Goal: Task Accomplishment & Management: Use online tool/utility

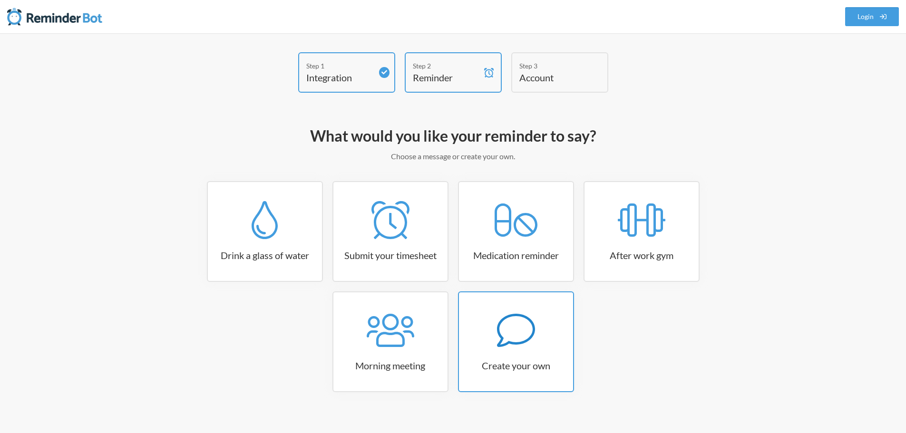
click at [518, 348] on icon at bounding box center [516, 330] width 38 height 38
select select "09:30:00"
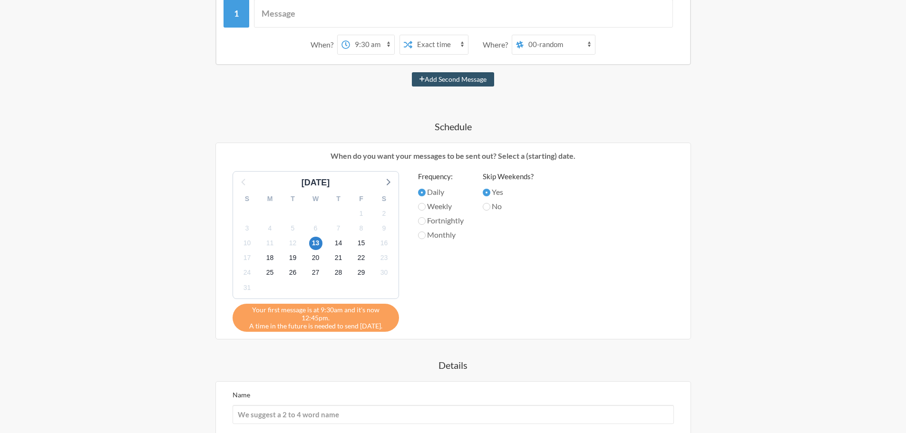
scroll to position [95, 0]
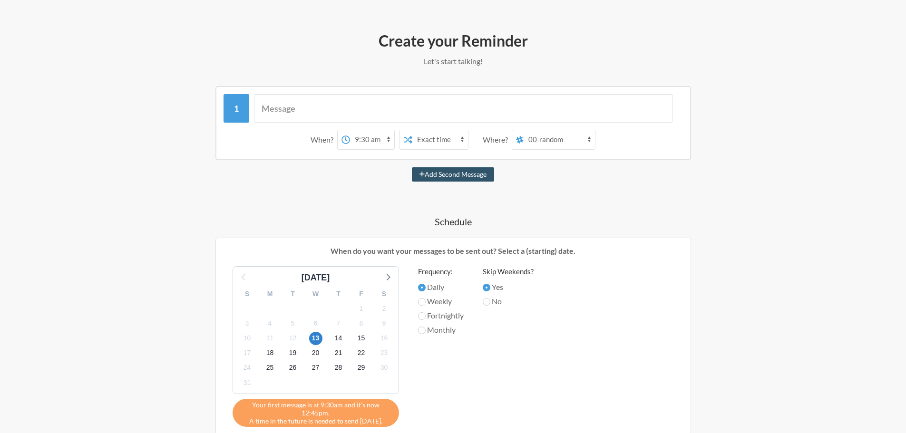
click at [546, 143] on select "00-random 5259-berkeley 5272-walnutcreek 5299-sanrafael 01-general-allstores 52…" at bounding box center [558, 139] width 71 height 19
select select "C06BG10EFV4"
click at [524, 130] on select "00-random 5259-berkeley 5272-walnutcreek 5299-sanrafael 01-general-allstores 52…" at bounding box center [558, 139] width 71 height 19
click at [306, 108] on input "text" at bounding box center [463, 108] width 419 height 29
type input "r"
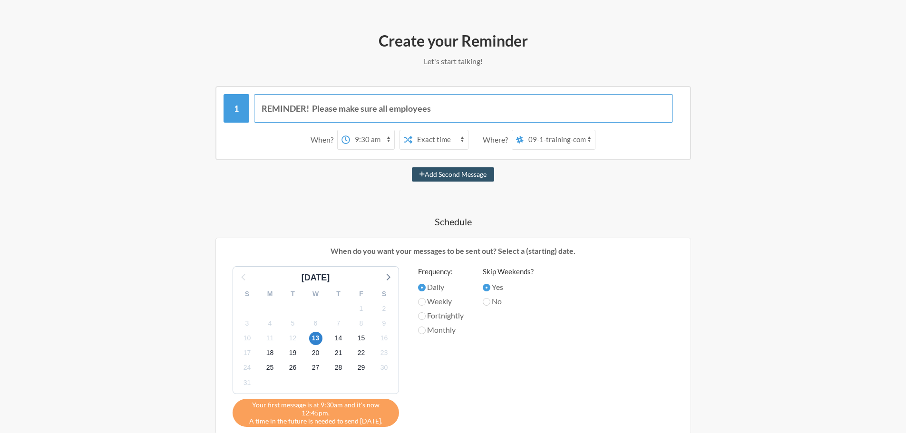
click at [455, 112] on input "REMINDER! Please make sure all employees" at bounding box center [463, 108] width 419 height 29
click at [477, 102] on input "REMINDER! Please make sure all employee's" at bounding box center [463, 108] width 419 height 29
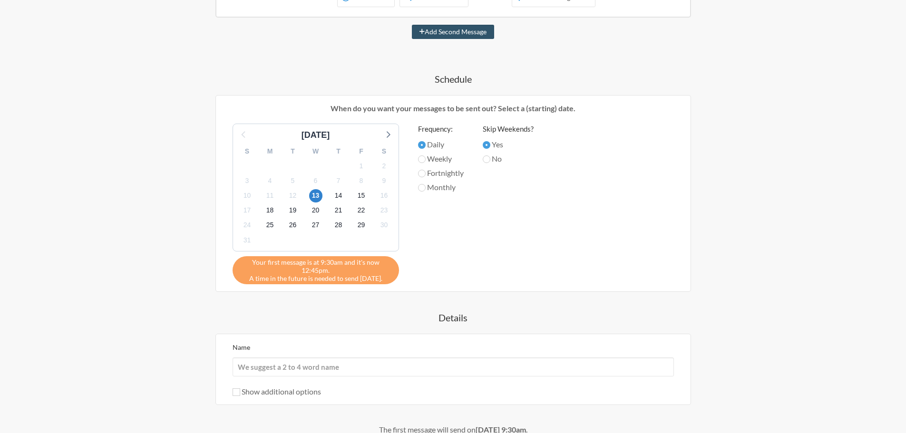
scroll to position [285, 0]
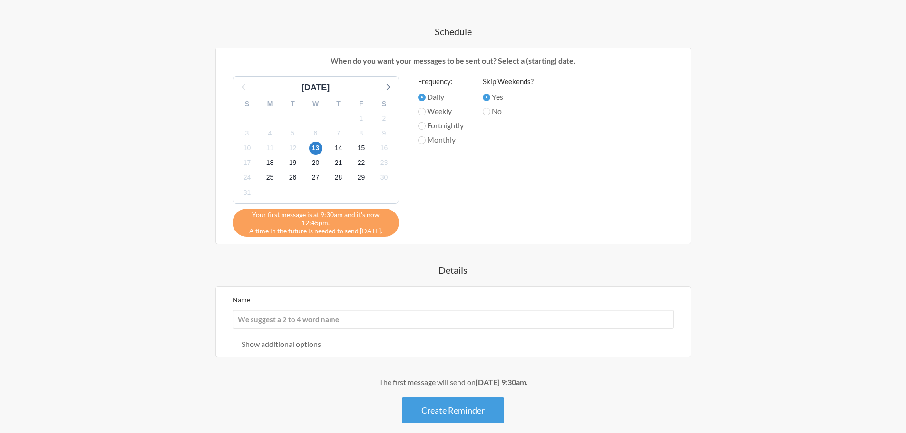
type input "REMINDER! Please make sure all employee's that work [DATE] gets their daily dos…"
click at [241, 343] on label "Show additional options" at bounding box center [276, 343] width 88 height 9
click at [240, 343] on input "Show additional options" at bounding box center [236, 345] width 8 height 8
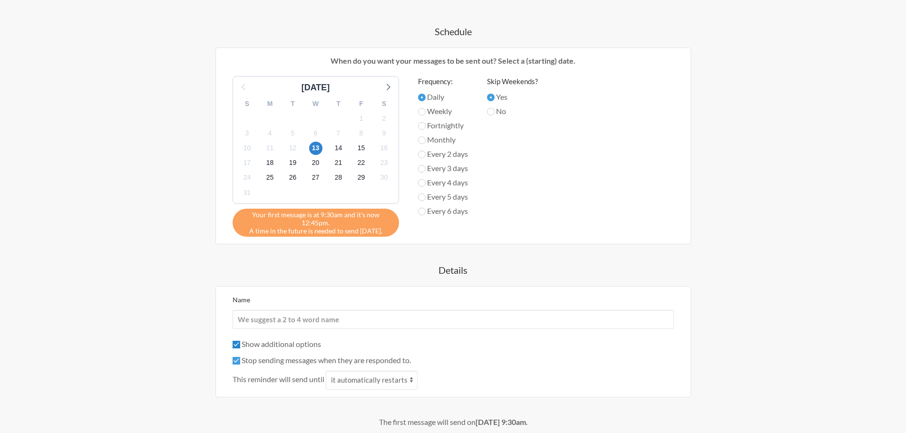
click at [236, 345] on input "Show additional options" at bounding box center [236, 345] width 8 height 8
checkbox input "false"
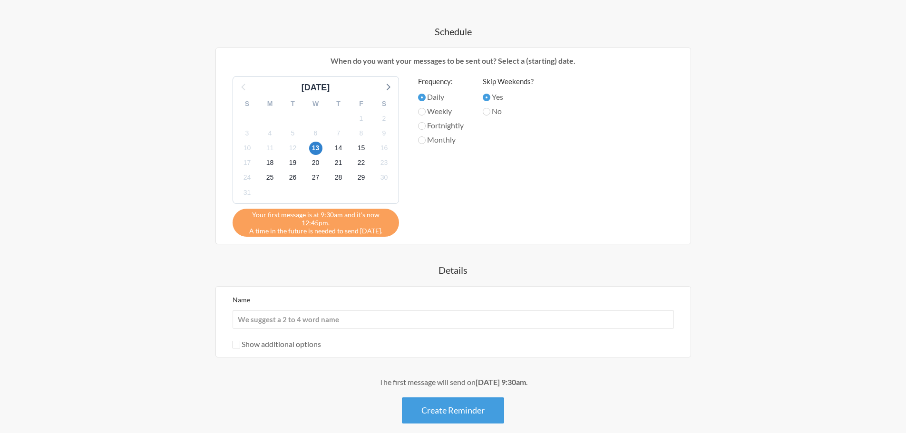
click at [763, 278] on div "Step 1 Integration Step 2 Reminder Step 3 Account What would you like your remi…" at bounding box center [453, 114] width 906 height 733
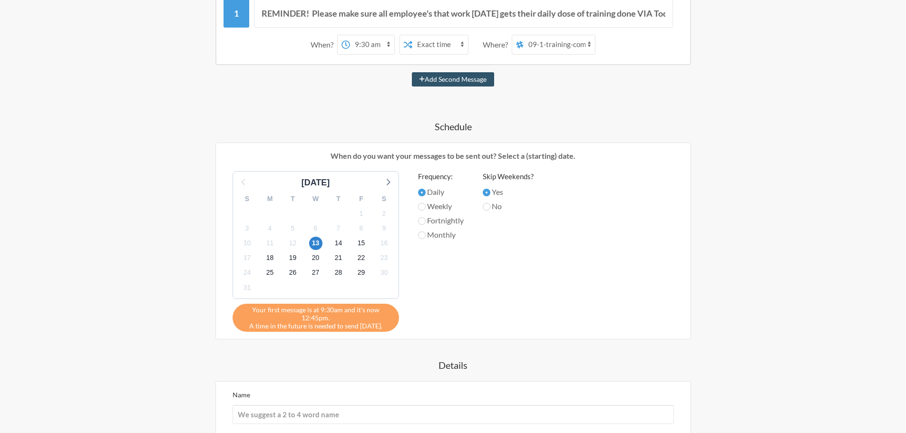
scroll to position [143, 0]
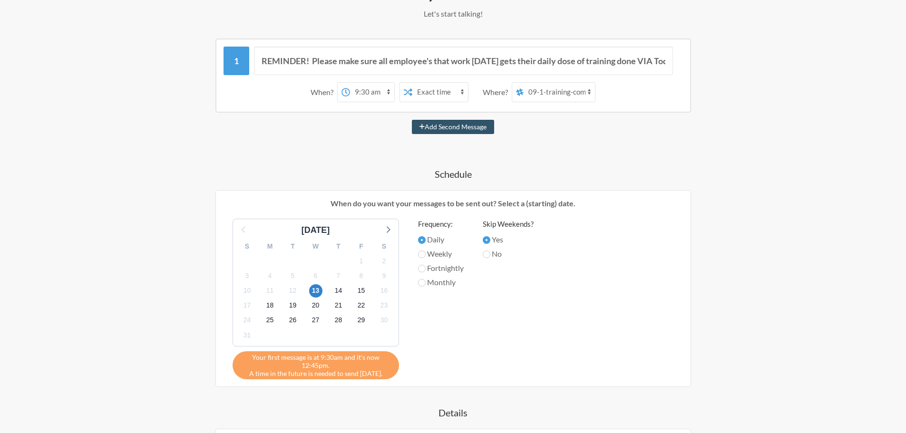
click at [372, 93] on select "12:00 am 12:15 am 12:30 am 12:45 am 1:00 am 1:15 am 1:30 am 1:45 am 2:00 am 2:1…" at bounding box center [372, 92] width 44 height 19
select select "13:00:00"
click at [350, 83] on select "12:00 am 12:15 am 12:30 am 12:45 am 1:00 am 1:15 am 1:30 am 1:45 am 2:00 am 2:1…" at bounding box center [372, 92] width 44 height 19
click at [744, 183] on div "Step 1 Integration Step 2 Reminder Step 3 Account What would you like your remi…" at bounding box center [453, 257] width 609 height 695
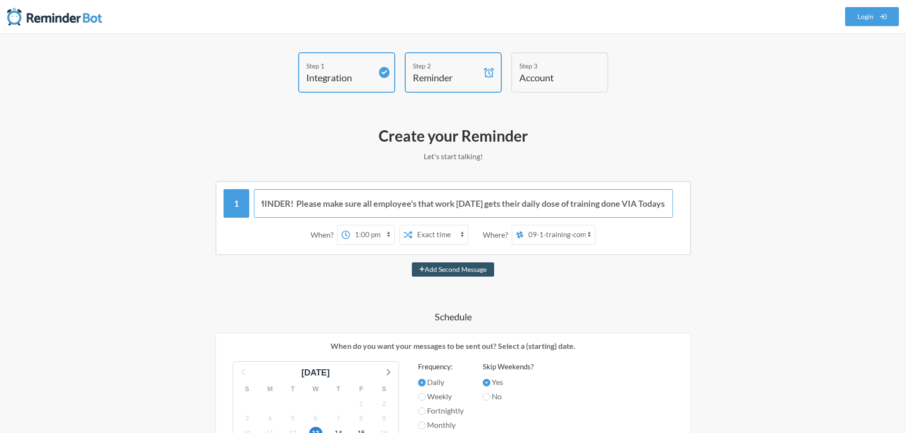
scroll to position [0, 42]
drag, startPoint x: 536, startPoint y: 204, endPoint x: 664, endPoint y: 202, distance: 127.4
click at [664, 202] on input "REMINDER! Please make sure all employee's that work [DATE] gets their daily dos…" at bounding box center [463, 203] width 419 height 29
click at [668, 203] on input "REMINDER! Please make sure all employee's that work [DATE] gets their daily dos…" at bounding box center [463, 203] width 419 height 29
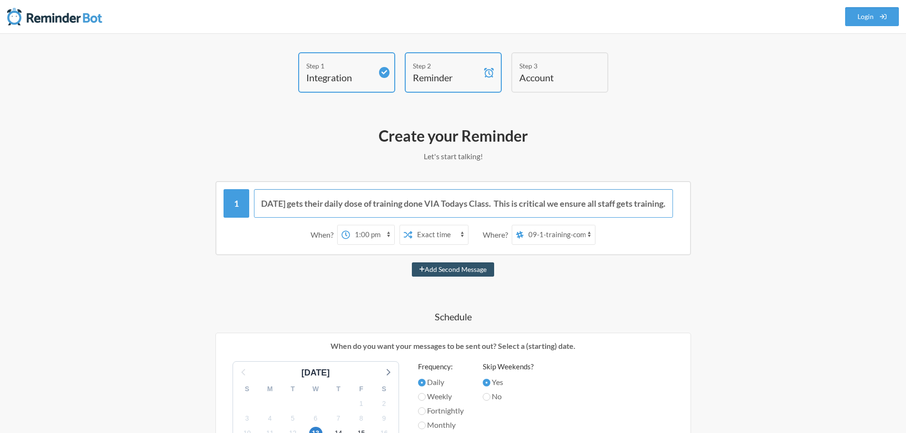
type input "REMINDER! Please make sure all employee's that work [DATE] gets their daily dos…"
click at [794, 217] on div "Step 1 Integration Step 2 Reminder Step 3 Account What would you like your remi…" at bounding box center [453, 399] width 906 height 733
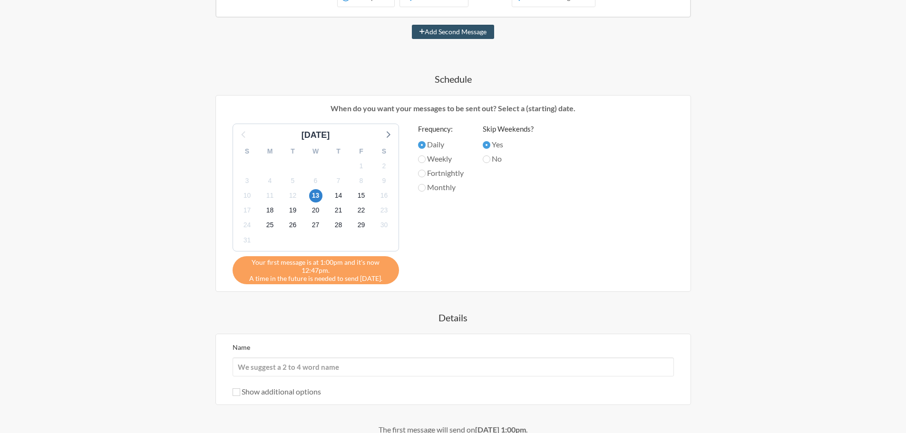
scroll to position [333, 0]
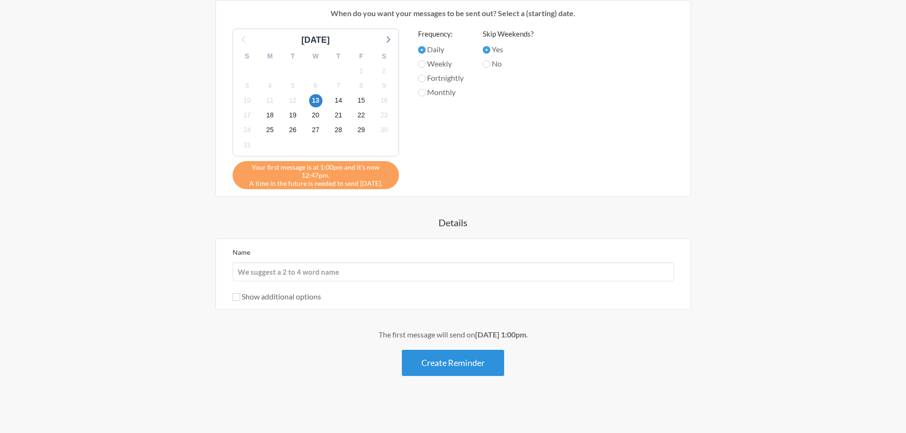
click at [464, 365] on button "Create Reminder" at bounding box center [453, 363] width 102 height 26
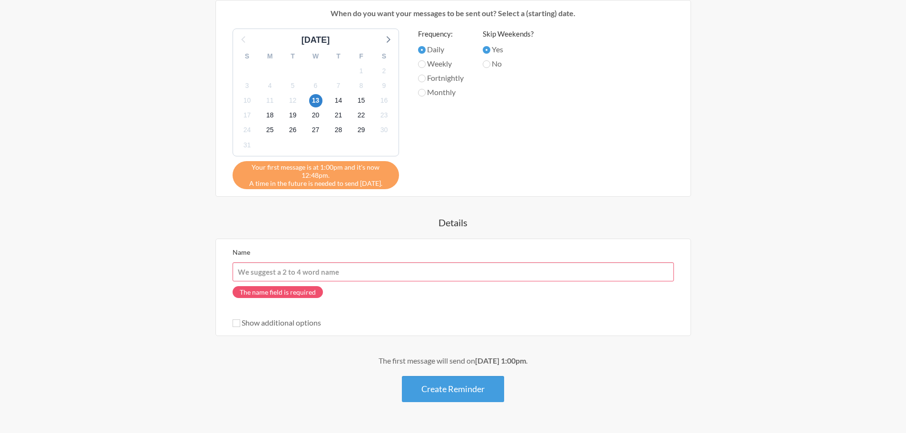
click at [278, 272] on input "Name" at bounding box center [452, 271] width 441 height 19
click at [281, 270] on input "Name" at bounding box center [452, 271] width 441 height 19
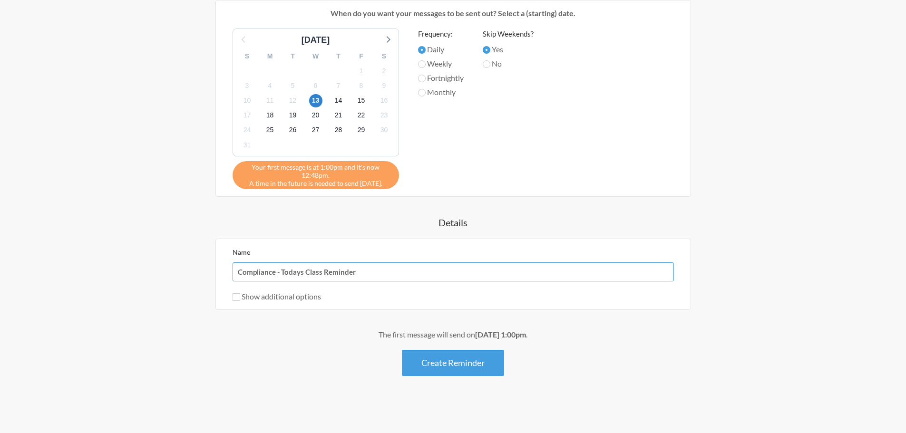
type input "Compliance - Todays Class Reminder"
click at [779, 223] on div "Step 1 Integration Step 2 Reminder Step 3 Account What would you like your remi…" at bounding box center [453, 66] width 906 height 733
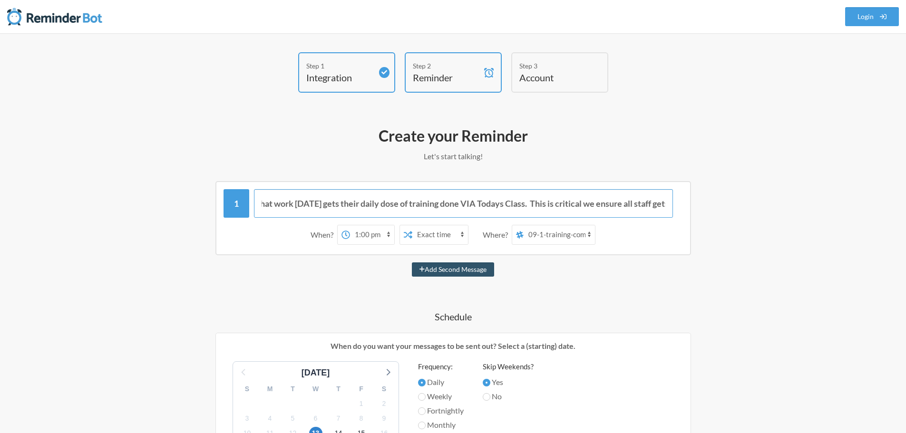
scroll to position [0, 218]
drag, startPoint x: 451, startPoint y: 202, endPoint x: 676, endPoint y: 200, distance: 225.4
click at [676, 200] on div "REMINDER! Please make sure all employee's that work [DATE] gets their daily dos…" at bounding box center [452, 203] width 459 height 29
click at [560, 200] on input "REMINDER! Please make sure all employee's that work [DATE] gets their daily dos…" at bounding box center [463, 203] width 419 height 29
click at [666, 205] on input "REMINDER! Please make sure all employee's that work [DATE] gets their daily dos…" at bounding box center [463, 203] width 419 height 29
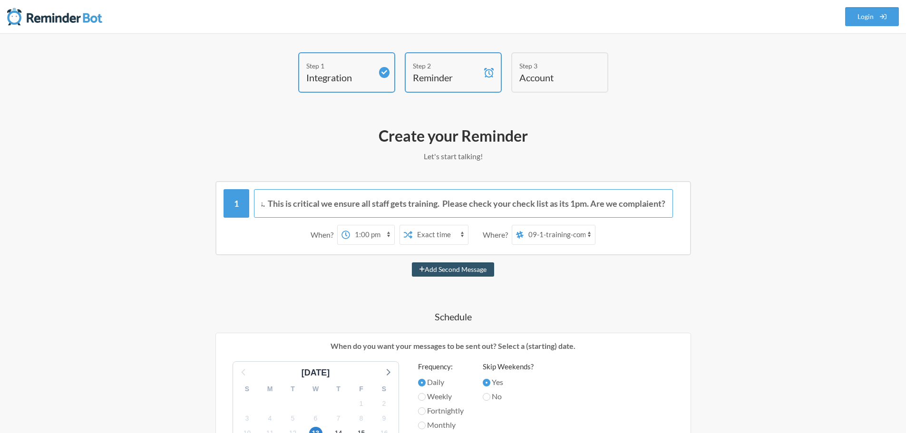
scroll to position [0, 443]
drag, startPoint x: 642, startPoint y: 207, endPoint x: 608, endPoint y: 207, distance: 34.2
click at [606, 208] on input "REMINDER! Please make sure all employee's that work [DATE] gets their daily dos…" at bounding box center [463, 203] width 419 height 29
click at [661, 204] on input "REMINDER! Please make sure all employee's that work [DATE] gets their daily dos…" at bounding box center [463, 203] width 419 height 29
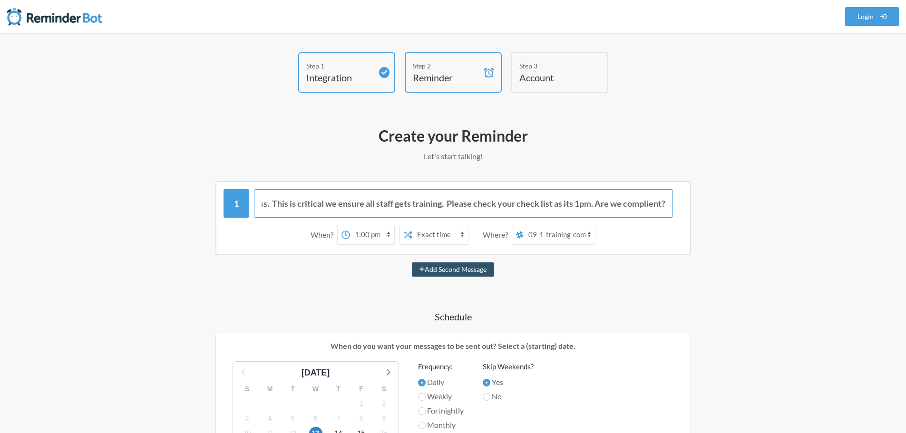
click at [575, 197] on input "REMINDER! Please make sure all employee's that work [DATE] gets their daily dos…" at bounding box center [463, 203] width 419 height 29
drag, startPoint x: 652, startPoint y: 205, endPoint x: 683, endPoint y: 203, distance: 30.5
click at [683, 203] on div "REMINDER! Please make sure all employee's that work [DATE] gets their daily dos…" at bounding box center [452, 218] width 475 height 74
type input "REMINDER! Please make sure all employee's that work [DATE] gets their daily dos…"
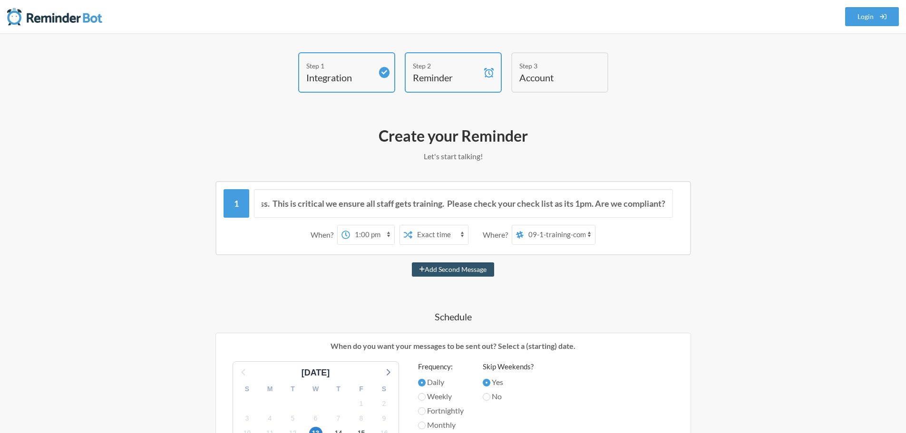
click at [741, 207] on div "Step 1 Integration Step 2 Reminder Step 3 Account What would you like your remi…" at bounding box center [453, 399] width 609 height 695
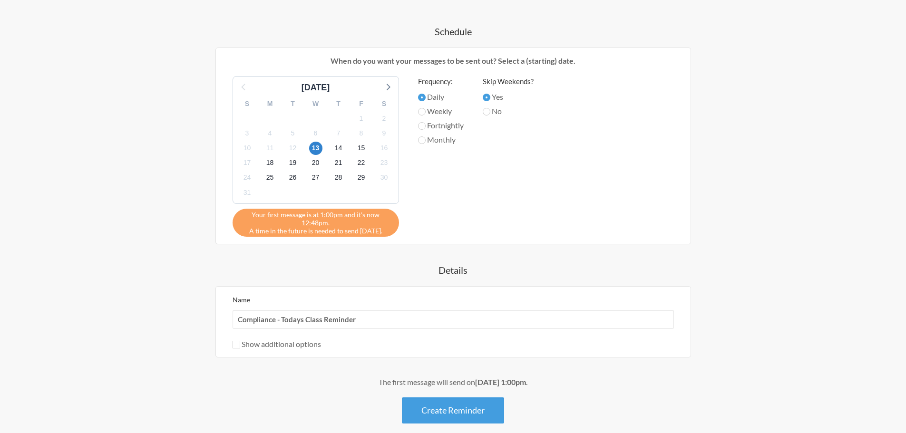
scroll to position [333, 0]
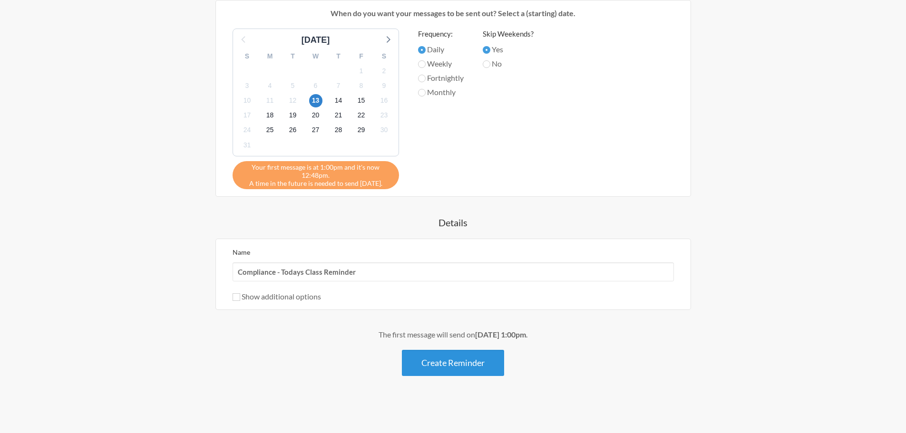
click at [453, 359] on button "Create Reminder" at bounding box center [453, 363] width 102 height 26
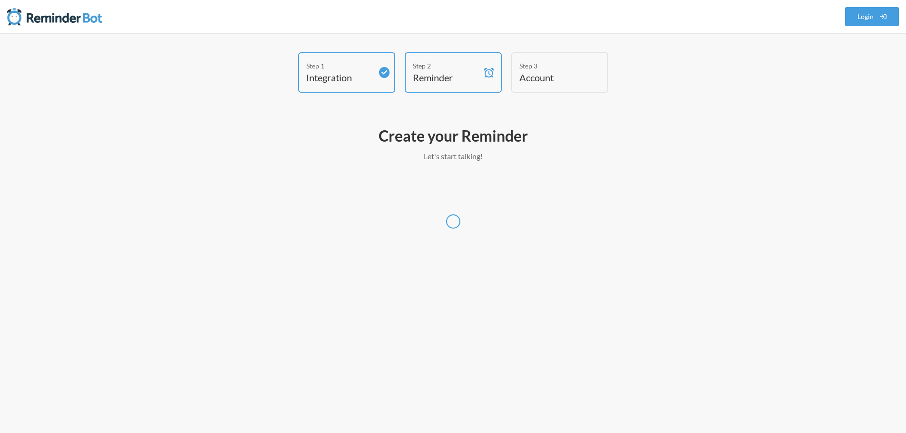
scroll to position [0, 0]
select select "America/Los_Angeles"
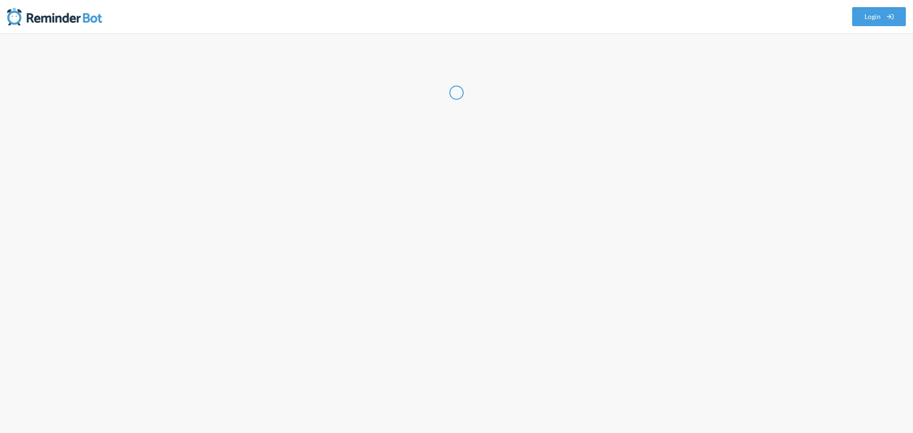
select select "US"
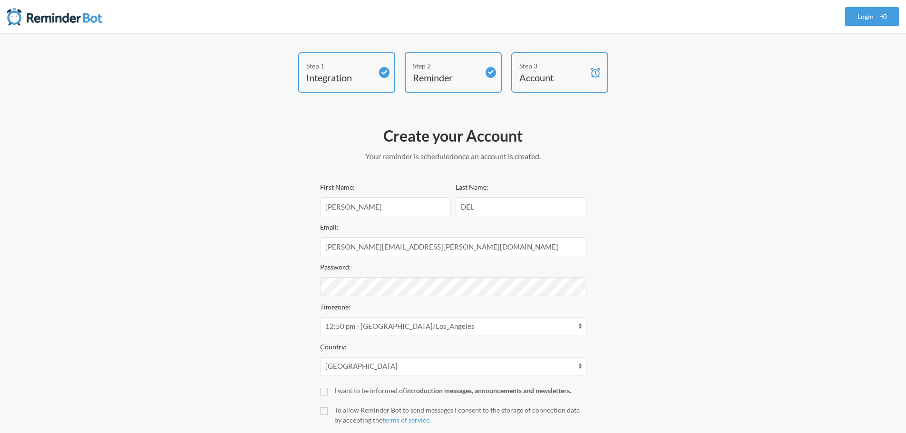
scroll to position [61, 0]
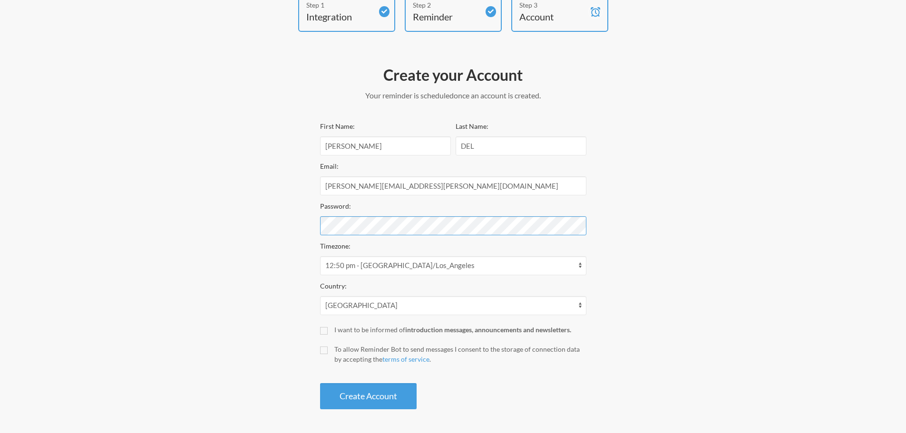
click at [286, 216] on div "Step 1 Integration Step 2 Reminder Step 3 Account Create your Account Your remi…" at bounding box center [453, 202] width 571 height 423
click at [322, 349] on input "To allow Reminder Bot to send messages I consent to the storage of connection d…" at bounding box center [324, 351] width 8 height 8
checkbox input "true"
click at [378, 397] on button "Create Account" at bounding box center [368, 396] width 97 height 26
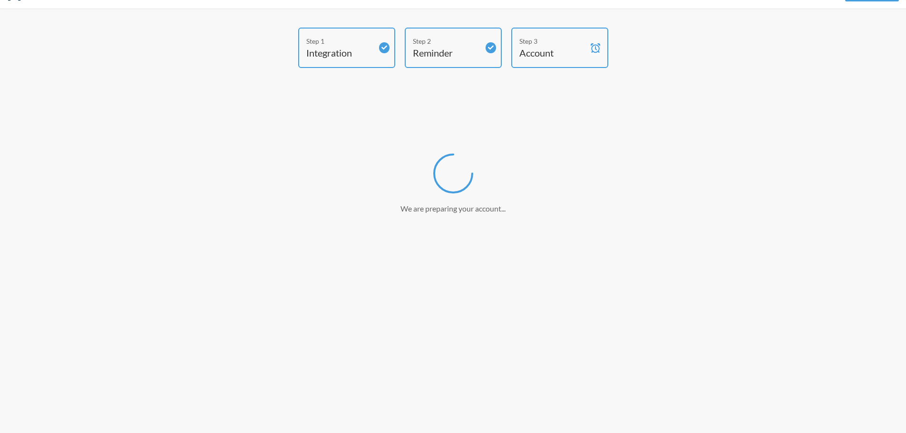
scroll to position [25, 0]
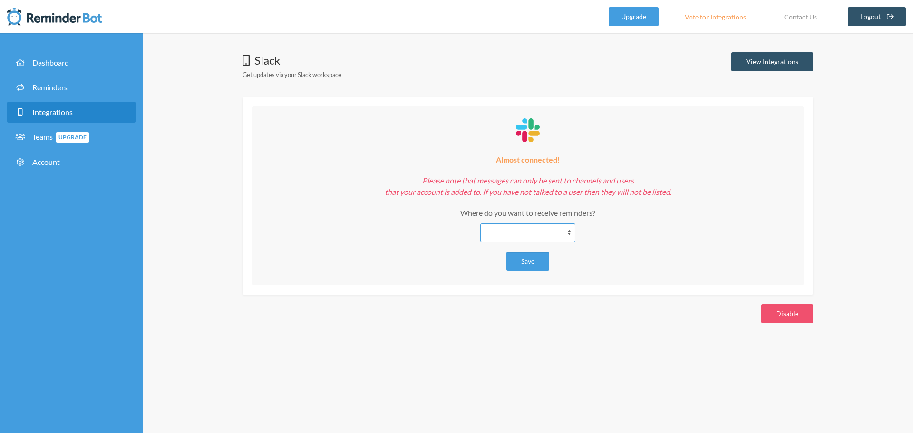
click at [528, 231] on select "**********" at bounding box center [527, 232] width 95 height 19
click at [355, 187] on p "Please note that messages can only be sent to channels and users that your acco…" at bounding box center [527, 186] width 532 height 23
click at [521, 234] on select "**********" at bounding box center [527, 232] width 95 height 19
select select "**********"
click at [480, 223] on select "**********" at bounding box center [527, 232] width 95 height 19
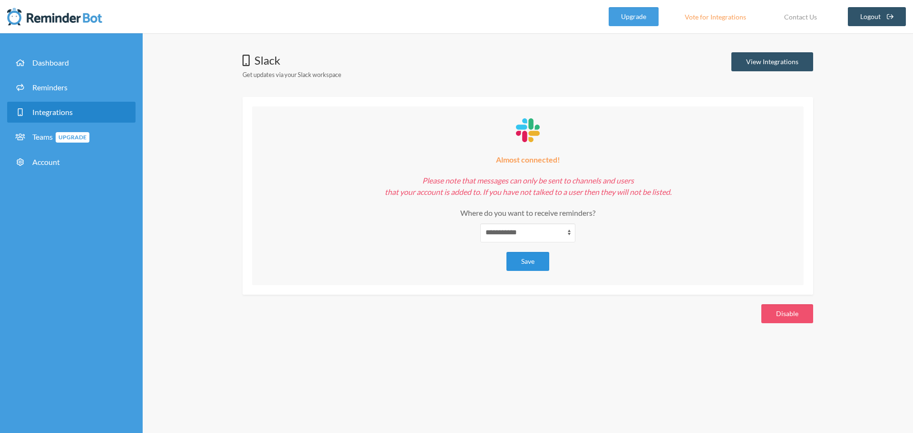
click at [538, 254] on button "Save" at bounding box center [527, 261] width 43 height 19
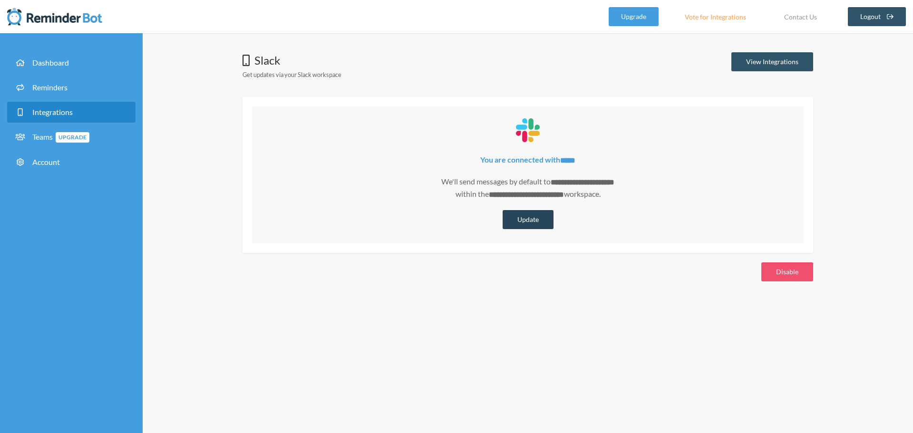
click at [528, 218] on button "Update" at bounding box center [528, 219] width 51 height 19
select select "**********"
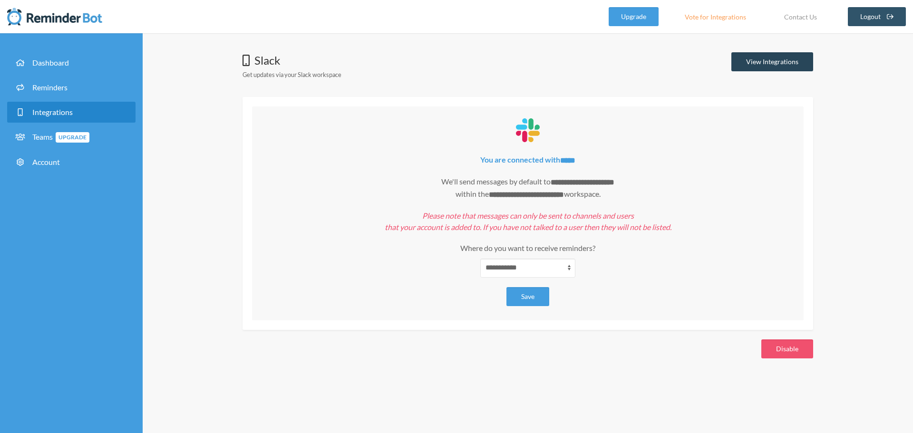
click at [766, 61] on link "View Integrations" at bounding box center [772, 61] width 82 height 19
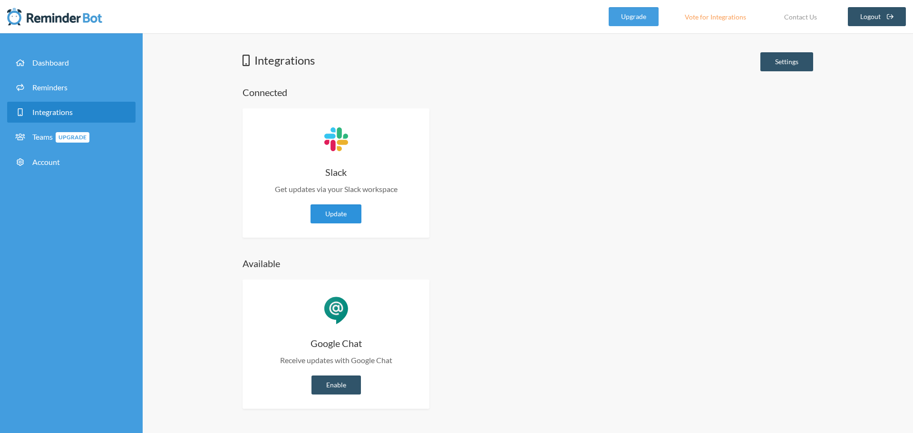
click at [335, 212] on link "Update" at bounding box center [335, 213] width 51 height 19
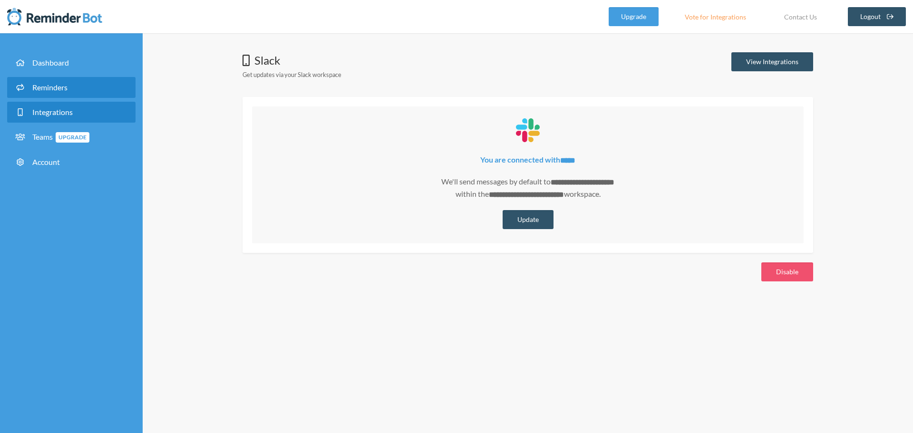
click at [57, 88] on span "Reminders" at bounding box center [49, 87] width 35 height 9
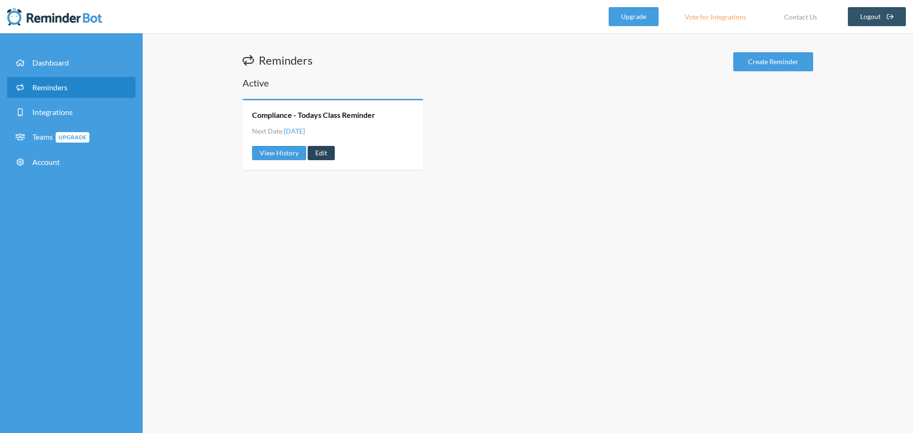
click at [316, 154] on link "Edit" at bounding box center [321, 153] width 27 height 14
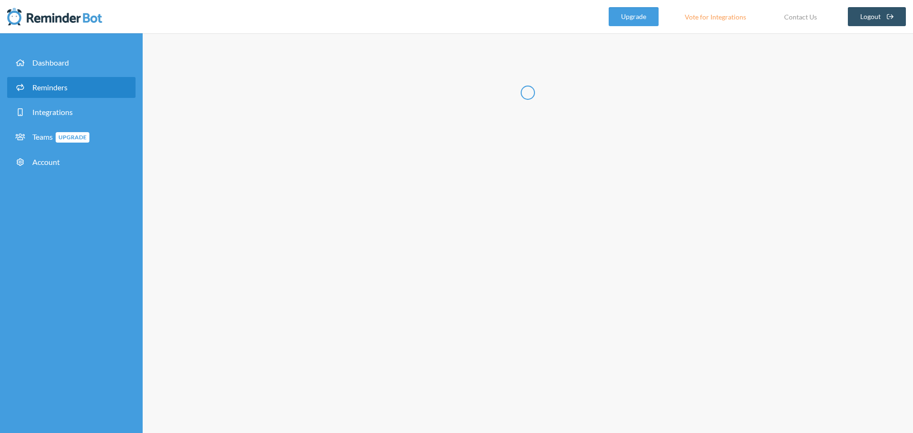
type input "Compliance - Todays Class Reminder"
select select "13:00:00"
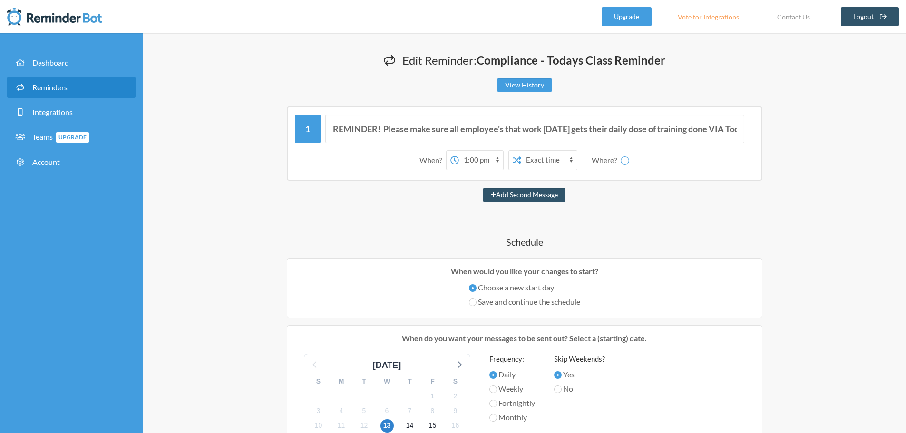
scroll to position [48, 0]
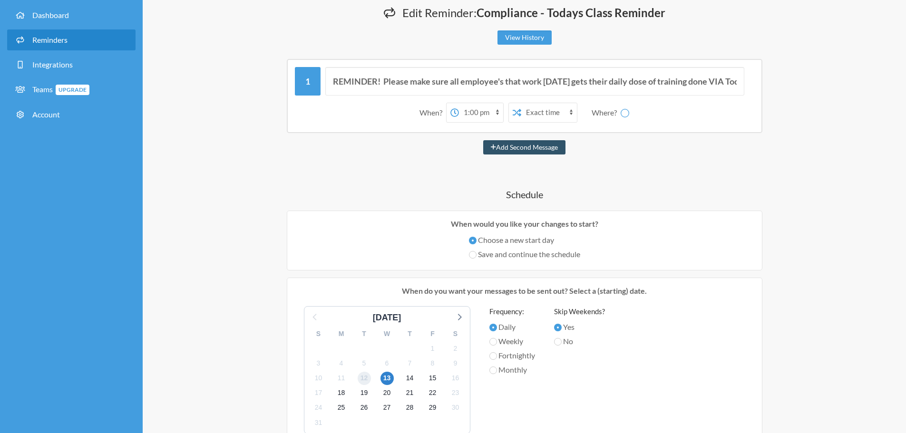
click at [364, 379] on span "12" at bounding box center [364, 378] width 13 height 13
click at [836, 232] on div "Edit Reminder: Compliance - Todays Class Reminder View History Messages are not…" at bounding box center [524, 382] width 763 height 792
select select "C06BG10EFV4"
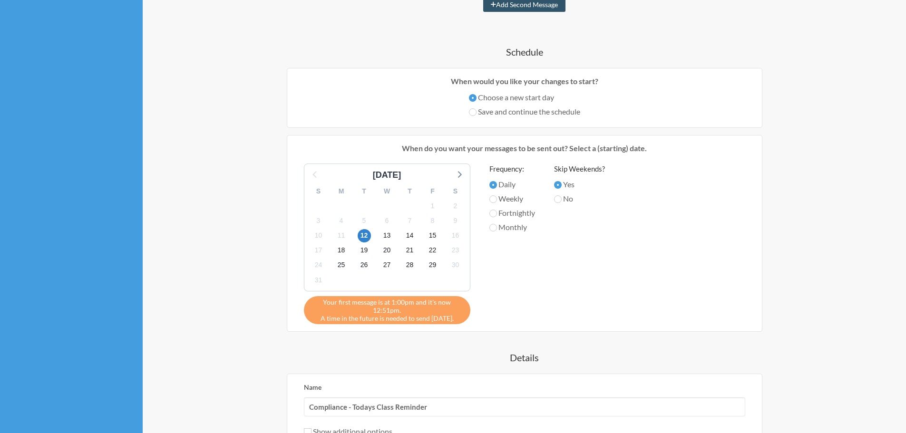
scroll to position [333, 0]
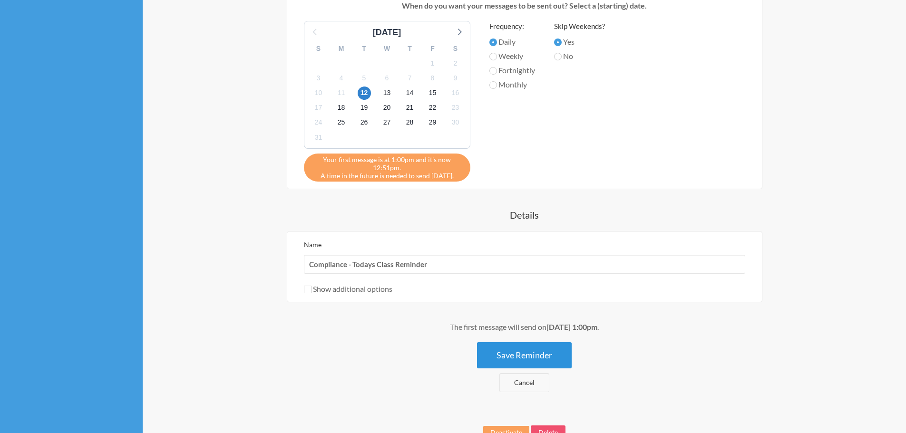
click at [525, 349] on button "Save Reminder" at bounding box center [524, 355] width 95 height 26
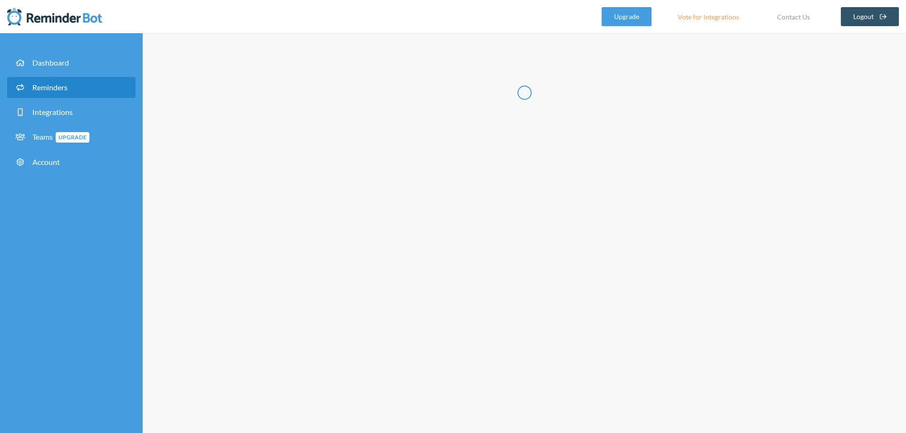
scroll to position [0, 0]
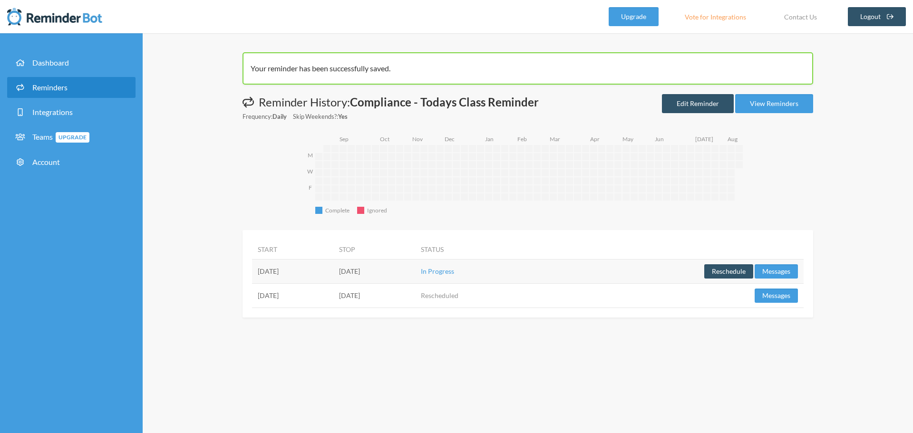
click at [43, 90] on span "Reminders" at bounding box center [49, 87] width 35 height 9
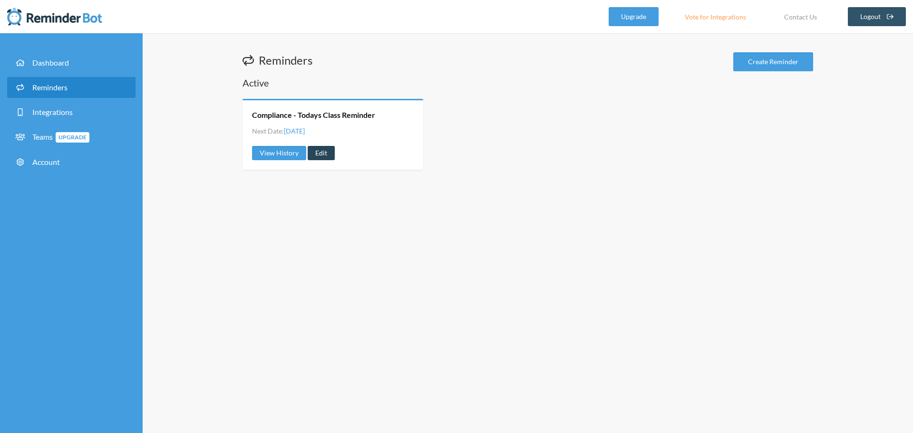
click at [326, 153] on link "Edit" at bounding box center [321, 153] width 27 height 14
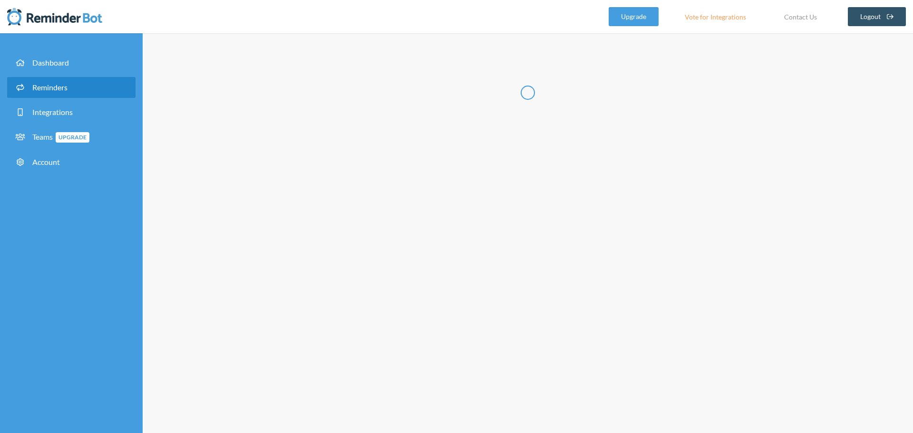
type input "Compliance - Todays Class Reminder"
select select "13:00:00"
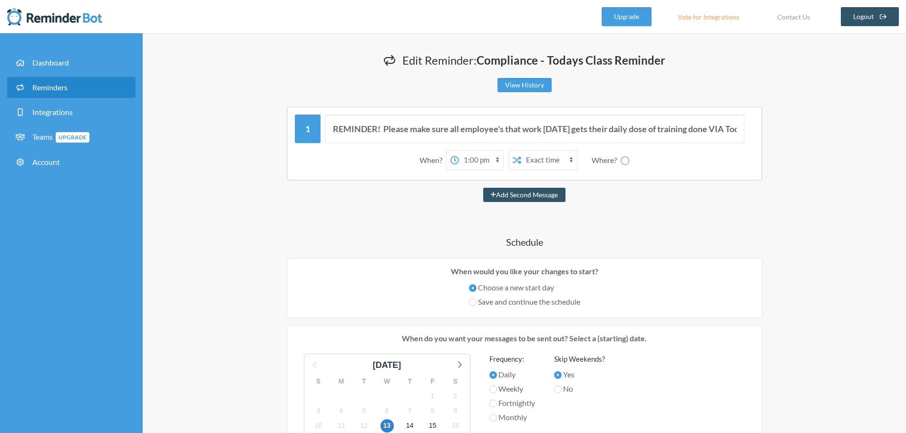
scroll to position [48, 0]
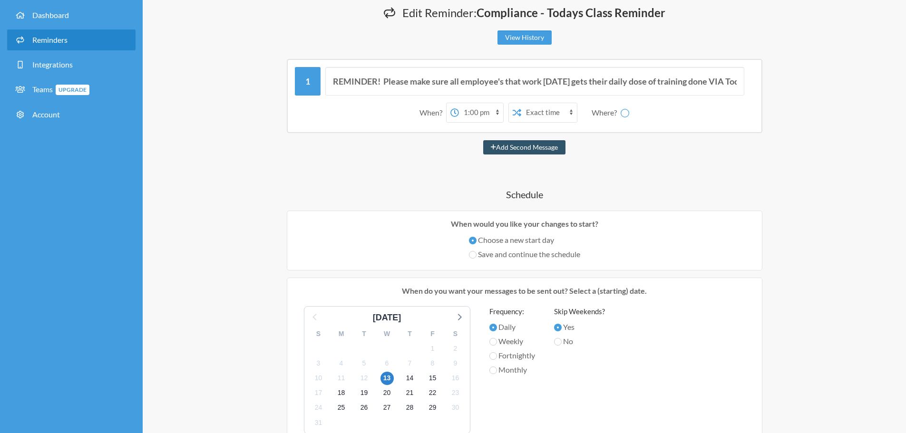
select select "C06BG10EFV4"
click at [472, 253] on input "Save and continue the schedule" at bounding box center [473, 255] width 8 height 8
radio input "true"
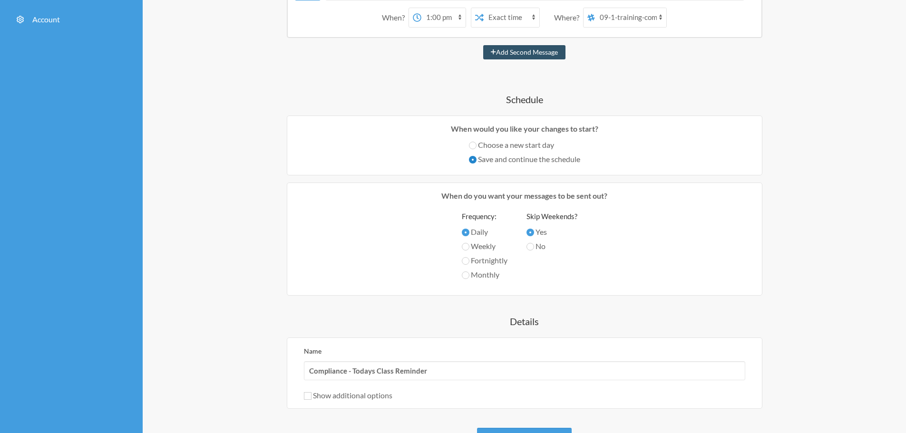
scroll to position [95, 0]
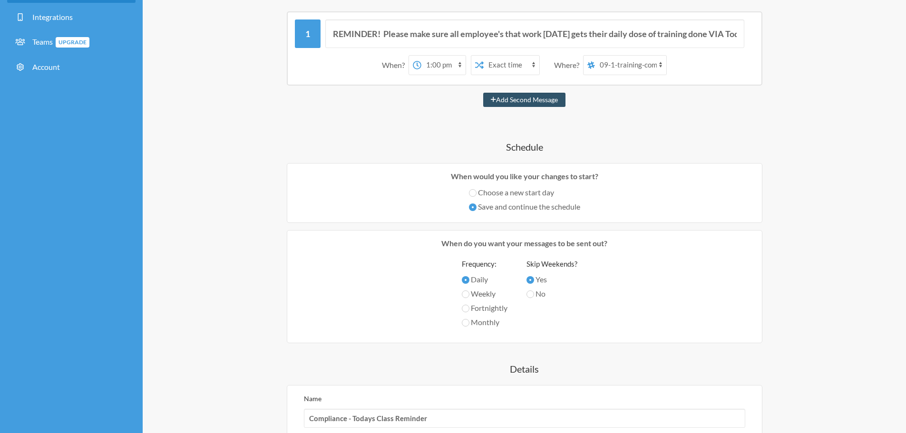
click at [507, 192] on label "Choose a new start day" at bounding box center [524, 192] width 111 height 11
click at [476, 192] on input "Choose a new start day" at bounding box center [473, 193] width 8 height 8
radio input "true"
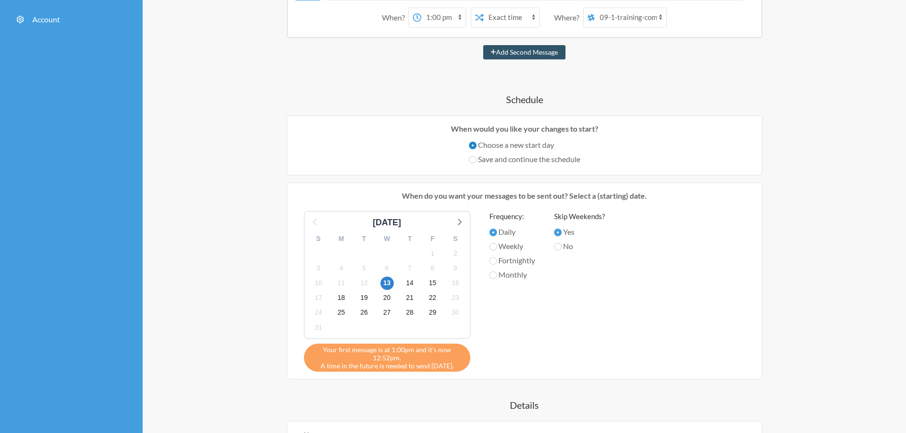
scroll to position [190, 0]
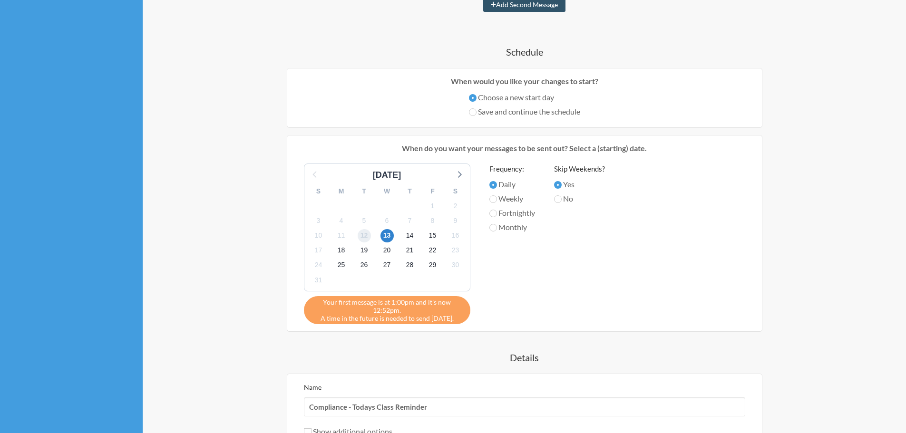
click at [361, 236] on span "12" at bounding box center [364, 235] width 13 height 13
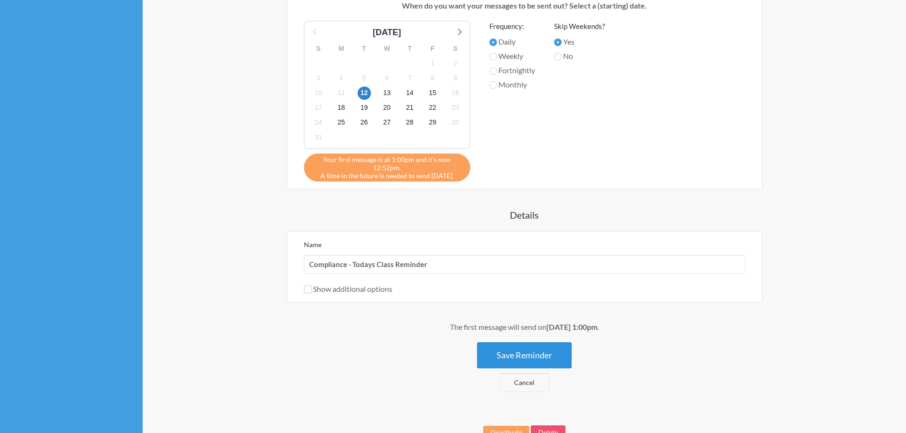
click at [532, 353] on button "Save Reminder" at bounding box center [524, 355] width 95 height 26
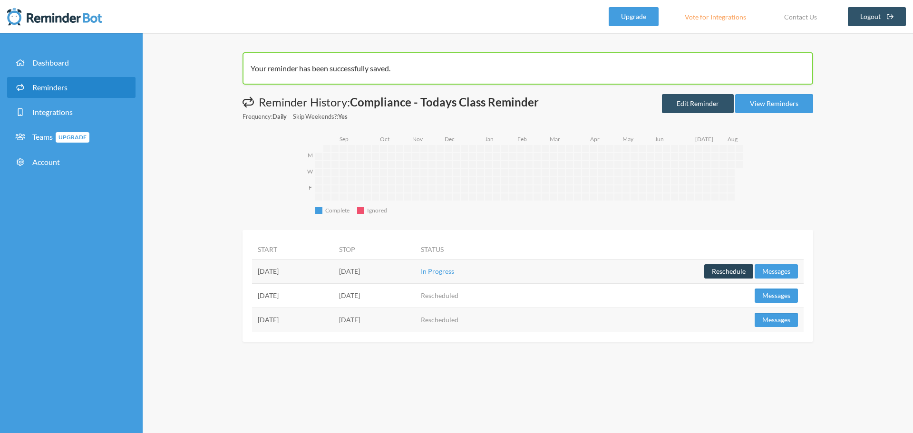
click at [722, 270] on button "Reschedule" at bounding box center [728, 271] width 49 height 14
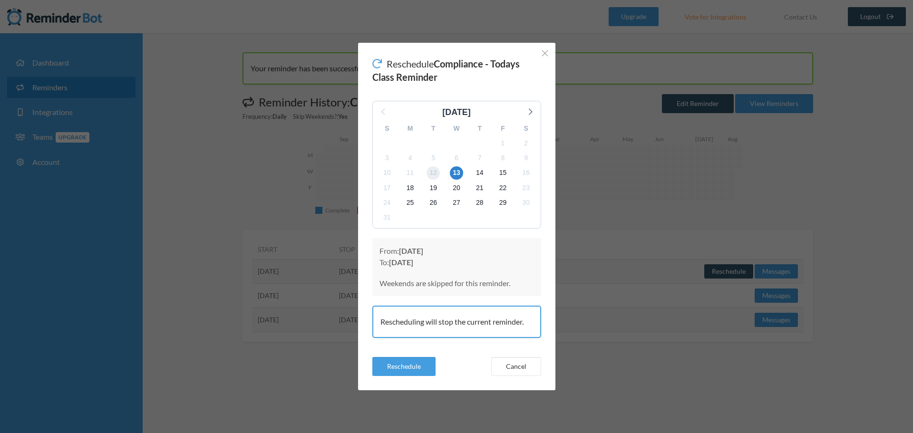
click at [432, 174] on span "12" at bounding box center [432, 172] width 13 height 13
click at [505, 204] on span "29" at bounding box center [502, 202] width 13 height 13
click at [433, 286] on p "Weekends are skipped for this reminder." at bounding box center [456, 283] width 155 height 11
click at [514, 369] on button "Cancel" at bounding box center [516, 366] width 50 height 19
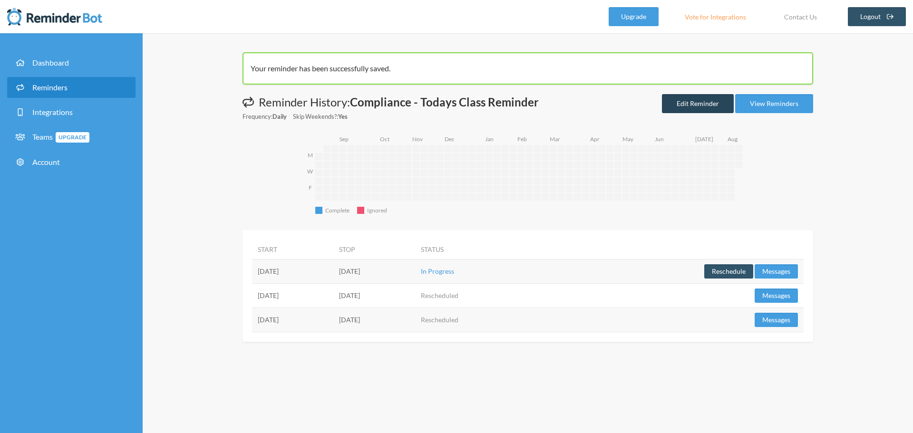
click at [704, 107] on link "Edit Reminder" at bounding box center [698, 103] width 72 height 19
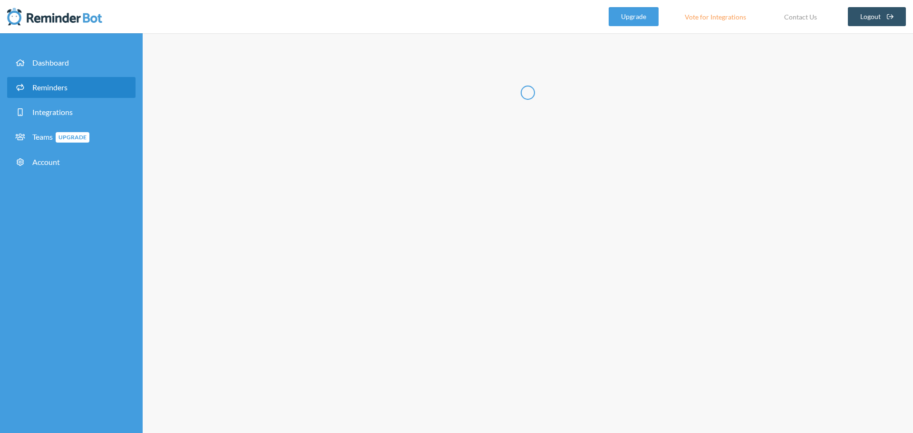
type input "Compliance - Todays Class Reminder"
select select "13:00:00"
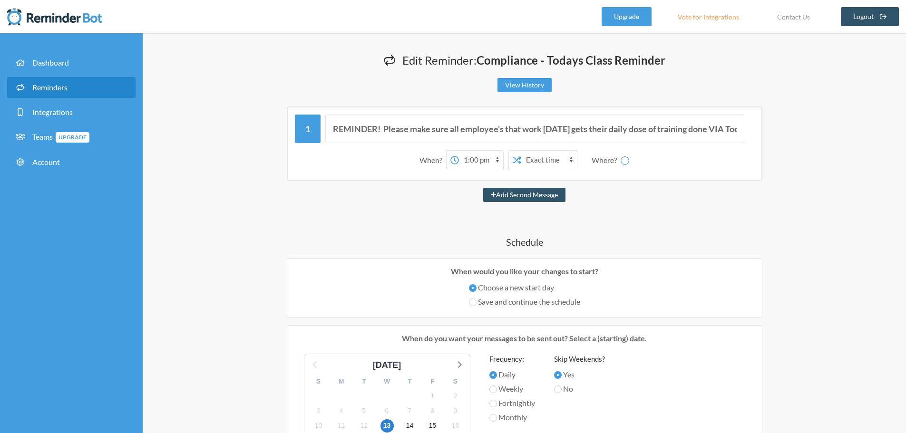
scroll to position [48, 0]
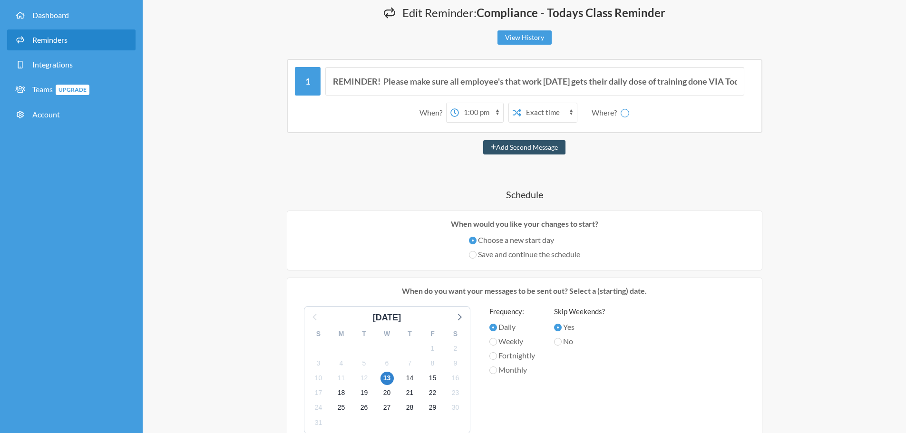
select select "C06BG10EFV4"
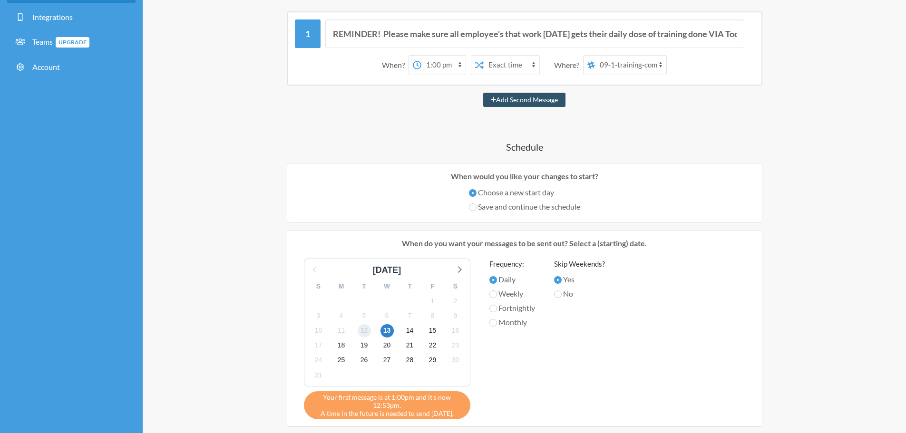
click at [361, 330] on span "12" at bounding box center [364, 330] width 13 height 13
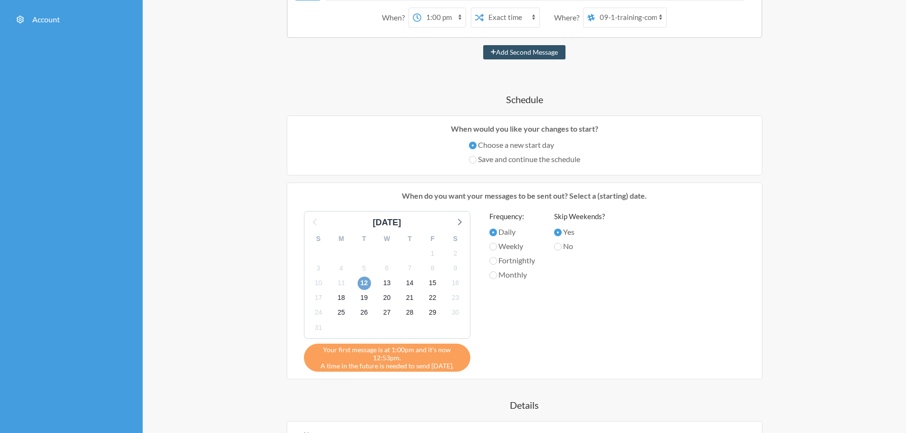
scroll to position [48, 0]
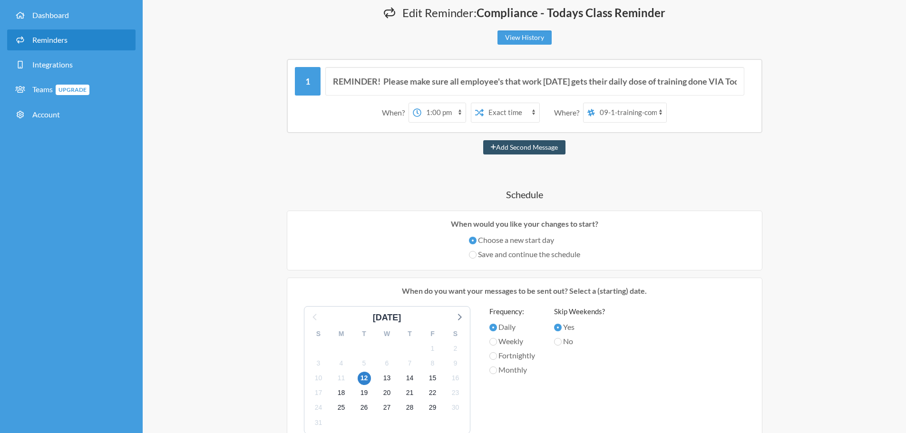
click at [512, 114] on select "Exact time Random time" at bounding box center [512, 112] width 56 height 19
drag, startPoint x: 834, startPoint y: 224, endPoint x: 838, endPoint y: 227, distance: 5.1
click at [834, 224] on div "Edit Reminder: Compliance - Todays Class Reminder View History Messages are not…" at bounding box center [524, 382] width 763 height 792
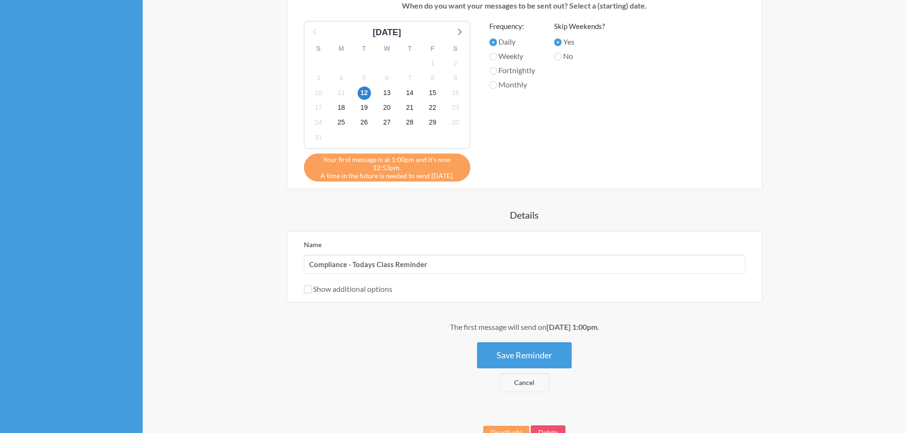
scroll to position [392, 0]
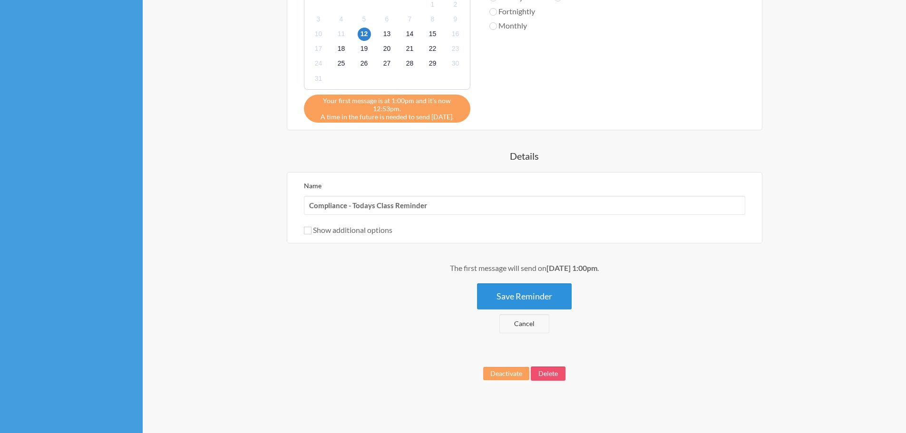
click at [541, 294] on button "Save Reminder" at bounding box center [524, 296] width 95 height 26
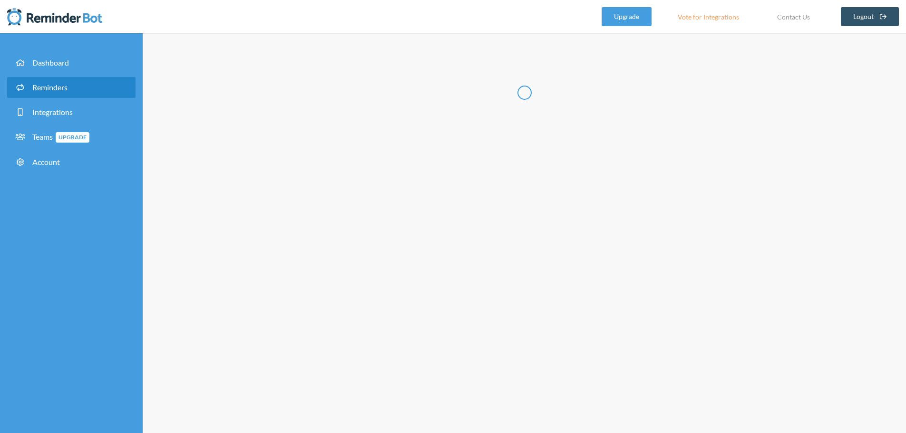
scroll to position [0, 0]
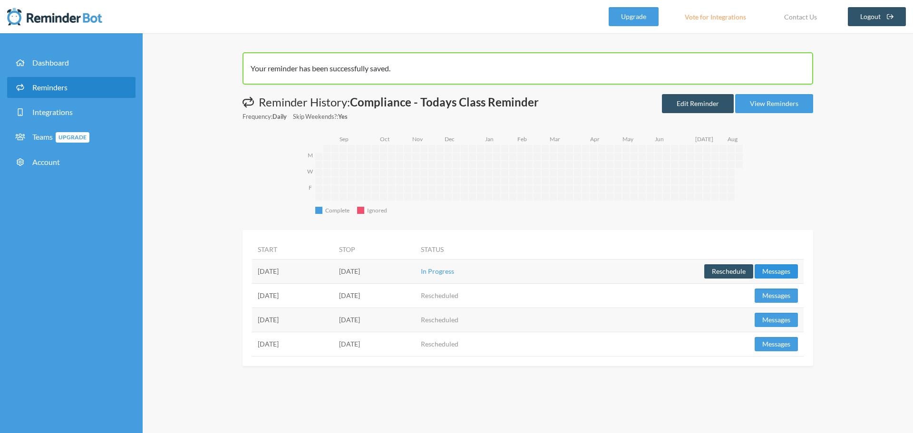
click at [770, 271] on button "Messages" at bounding box center [776, 271] width 43 height 14
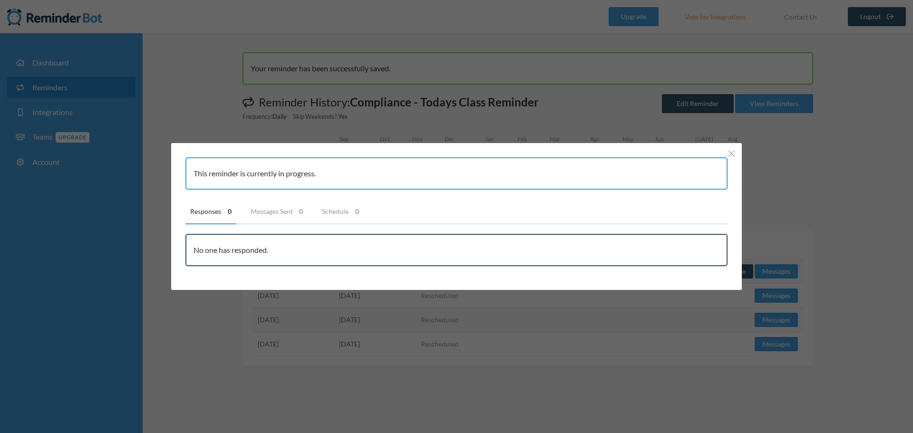
click at [185, 134] on div "This reminder is currently in progress. Responses 0 Messages Sent 0 Schedule 0 …" at bounding box center [456, 216] width 913 height 433
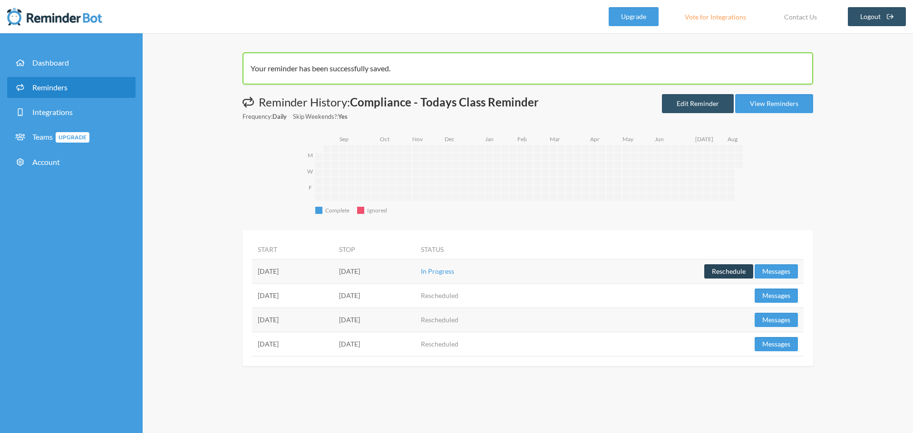
click at [724, 274] on button "Reschedule" at bounding box center [728, 271] width 49 height 14
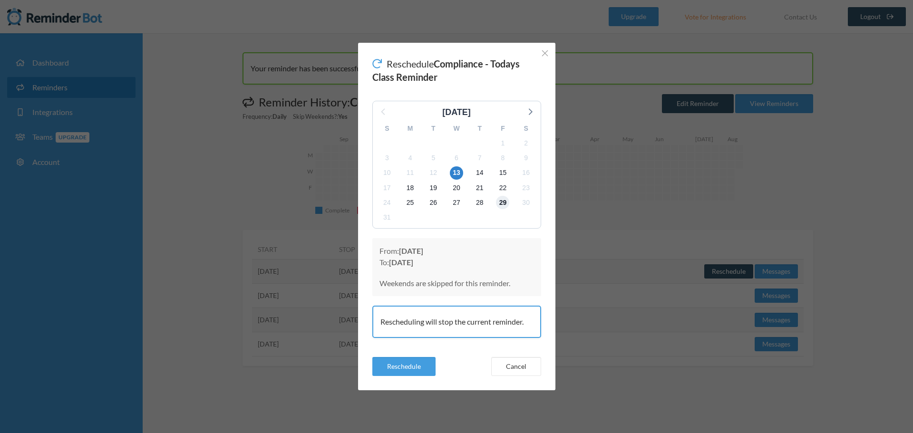
click at [503, 200] on span "29" at bounding box center [502, 202] width 13 height 13
click at [525, 372] on button "Cancel" at bounding box center [516, 366] width 50 height 19
click at [519, 369] on button "Cancel" at bounding box center [516, 366] width 50 height 19
drag, startPoint x: 542, startPoint y: 50, endPoint x: 542, endPoint y: 55, distance: 5.3
click at [542, 55] on icon "Close" at bounding box center [545, 53] width 7 height 7
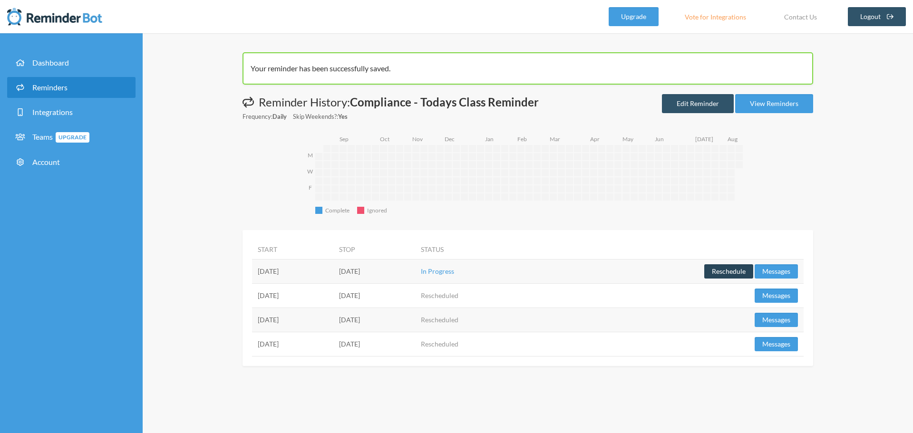
click at [730, 270] on button "Reschedule" at bounding box center [728, 271] width 49 height 14
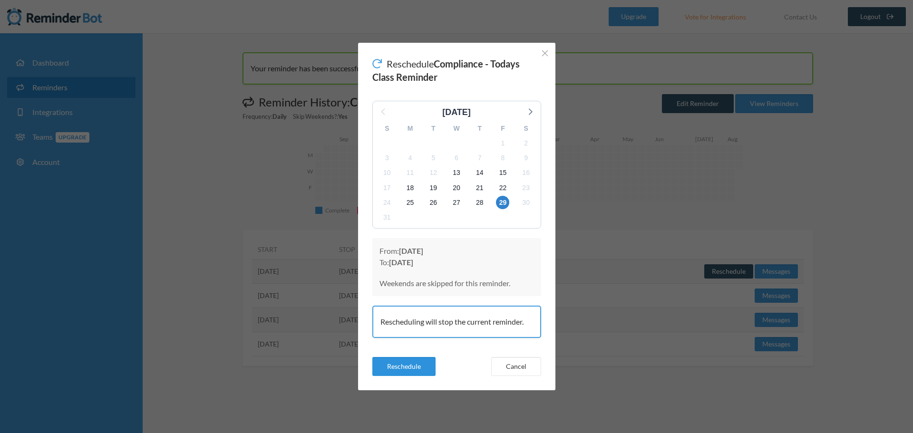
click at [417, 374] on button "Reschedule" at bounding box center [403, 366] width 63 height 19
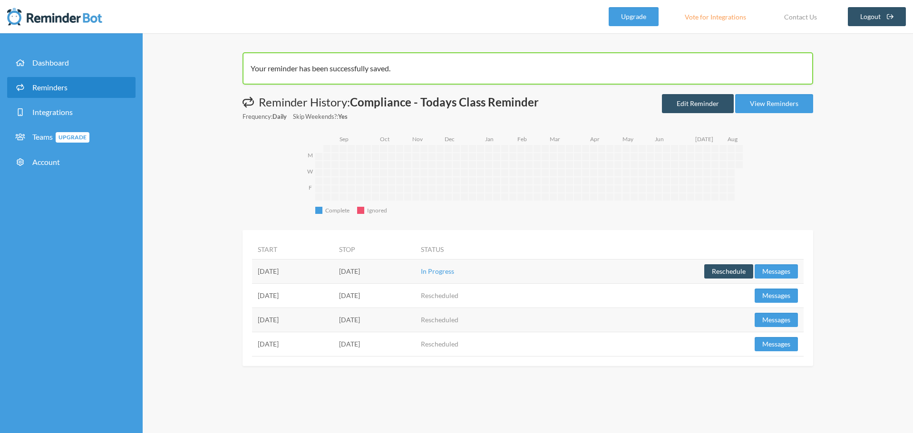
click at [567, 403] on div "Your reminder has been successfully saved. Messages are not sending from this d…" at bounding box center [528, 233] width 770 height 400
click at [61, 88] on span "Reminders" at bounding box center [49, 87] width 35 height 9
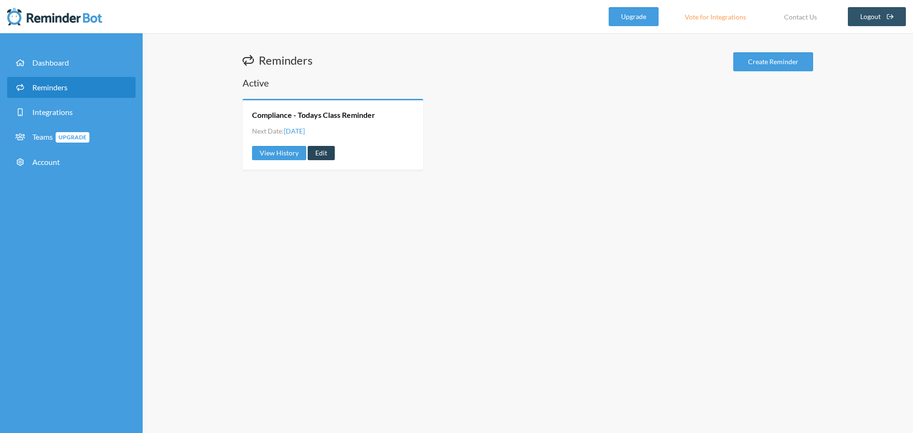
click at [323, 155] on link "Edit" at bounding box center [321, 153] width 27 height 14
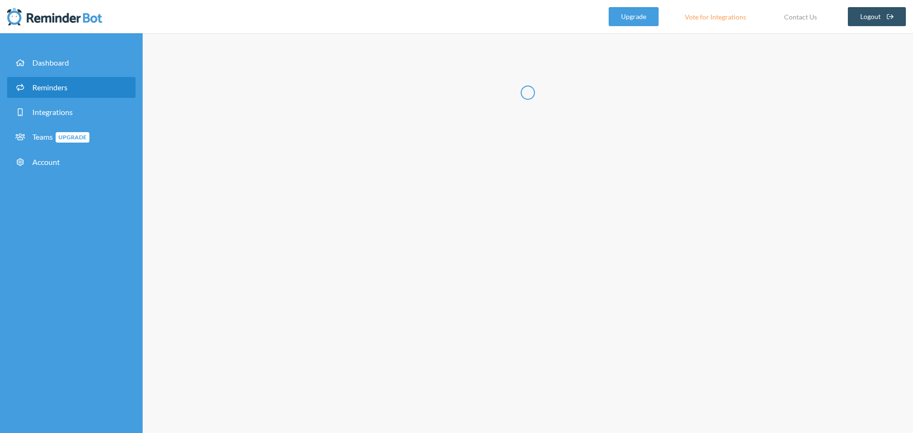
type input "Compliance - Todays Class Reminder"
select select "13:00:00"
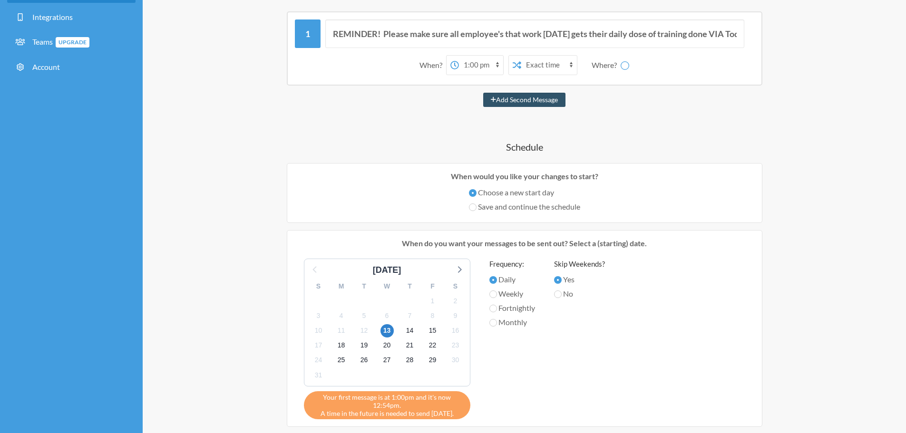
scroll to position [48, 0]
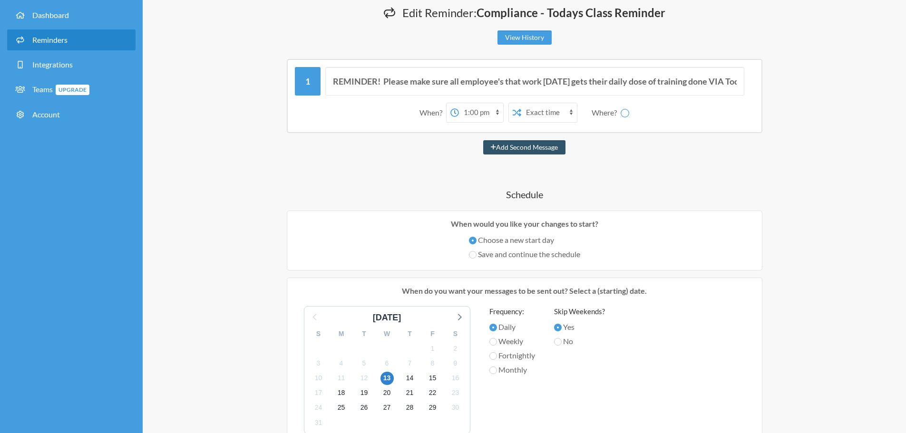
select select "C06BG10EFV4"
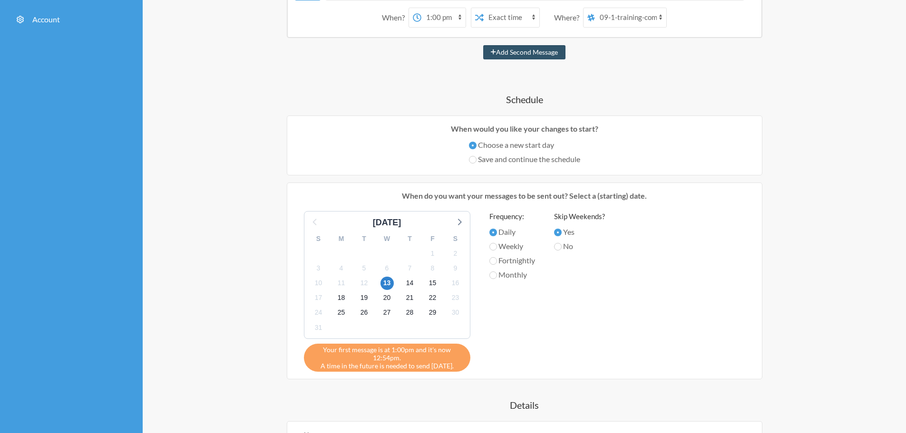
scroll to position [0, 0]
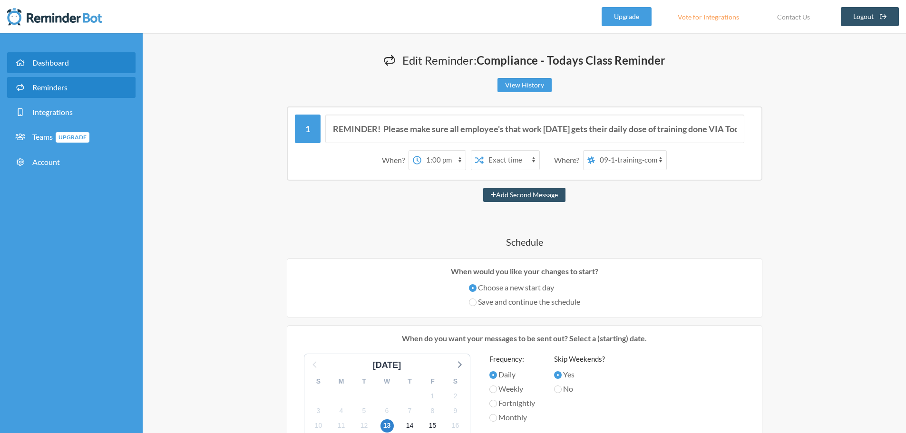
click at [52, 66] on span "Dashboard" at bounding box center [50, 62] width 37 height 9
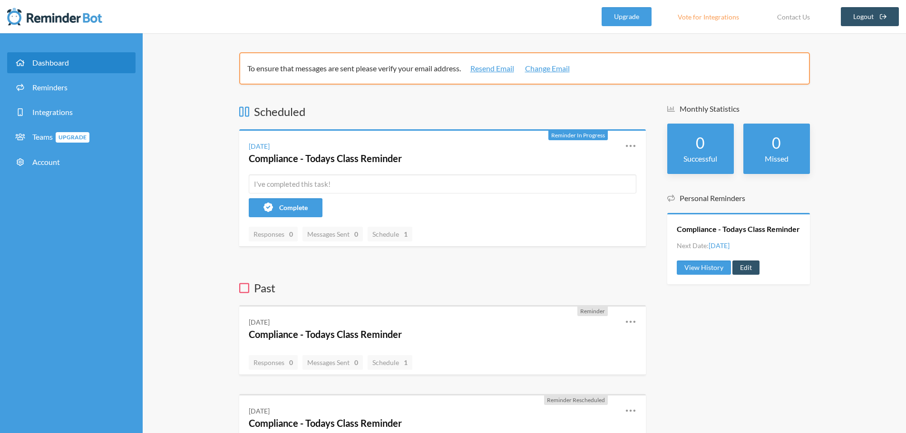
scroll to position [95, 0]
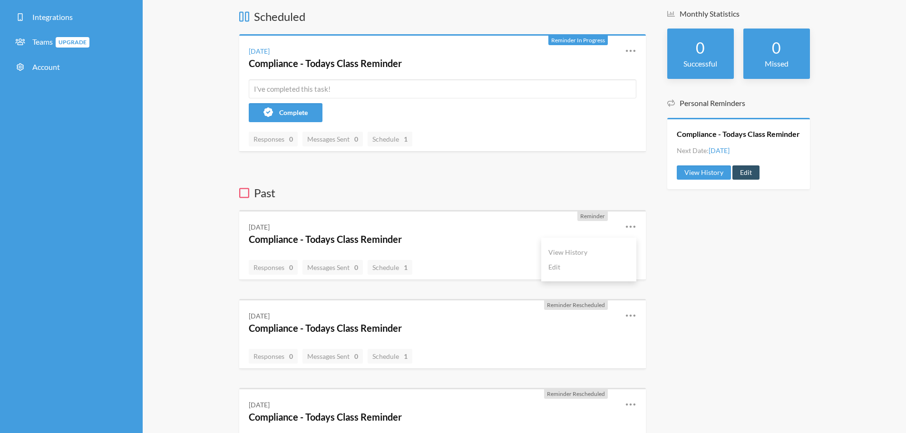
click at [635, 224] on icon at bounding box center [630, 226] width 11 height 11
click at [566, 268] on link "Edit" at bounding box center [588, 267] width 81 height 15
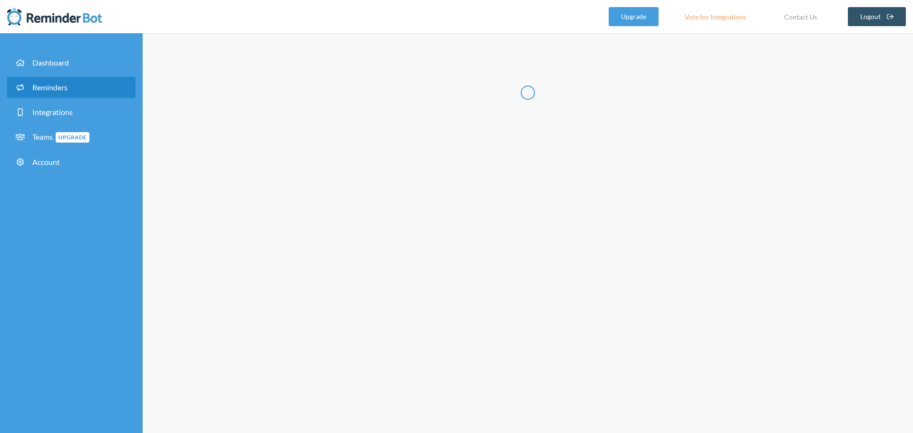
type input "Compliance - Todays Class Reminder"
select select "13:00:00"
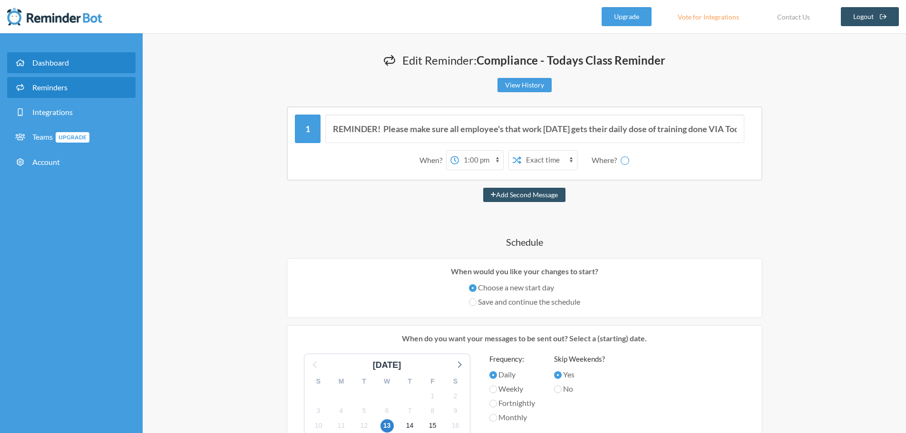
click at [62, 64] on span "Dashboard" at bounding box center [50, 62] width 37 height 9
